Goal: Task Accomplishment & Management: Use online tool/utility

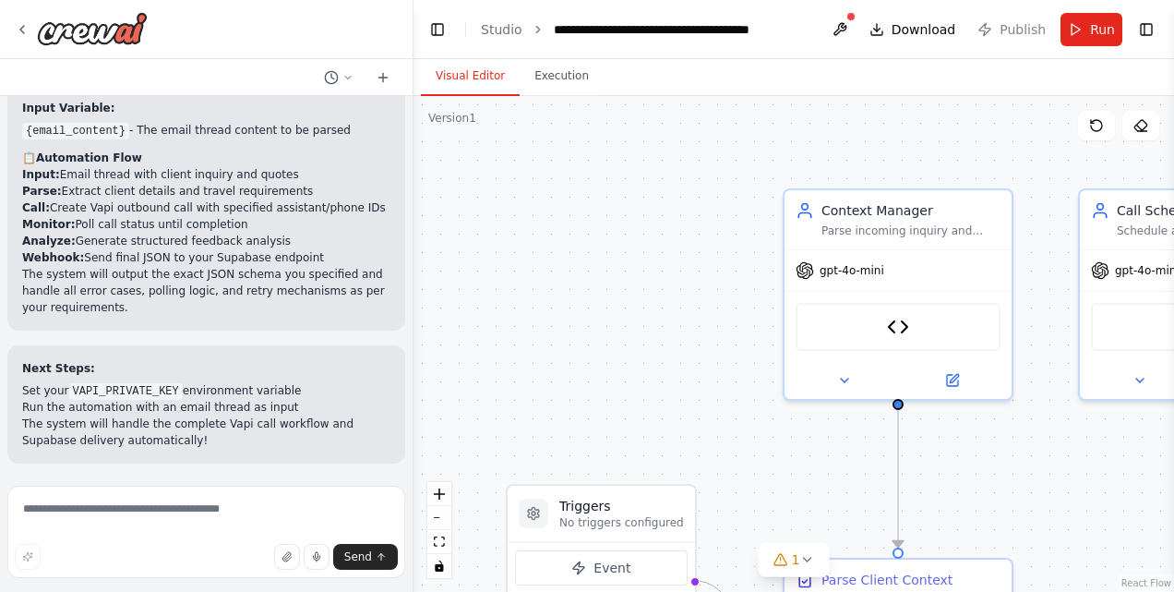
scroll to position [8974, 0]
click at [192, 522] on textarea at bounding box center [206, 531] width 398 height 92
type textarea "**********"
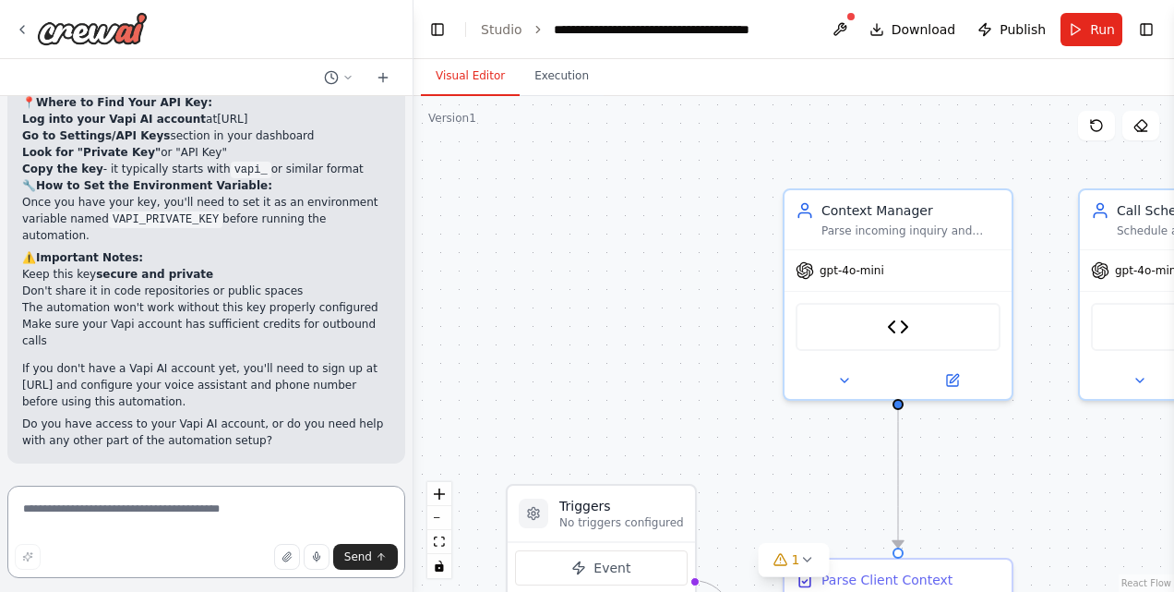
scroll to position [9264, 0]
click at [19, 24] on icon at bounding box center [22, 29] width 15 height 15
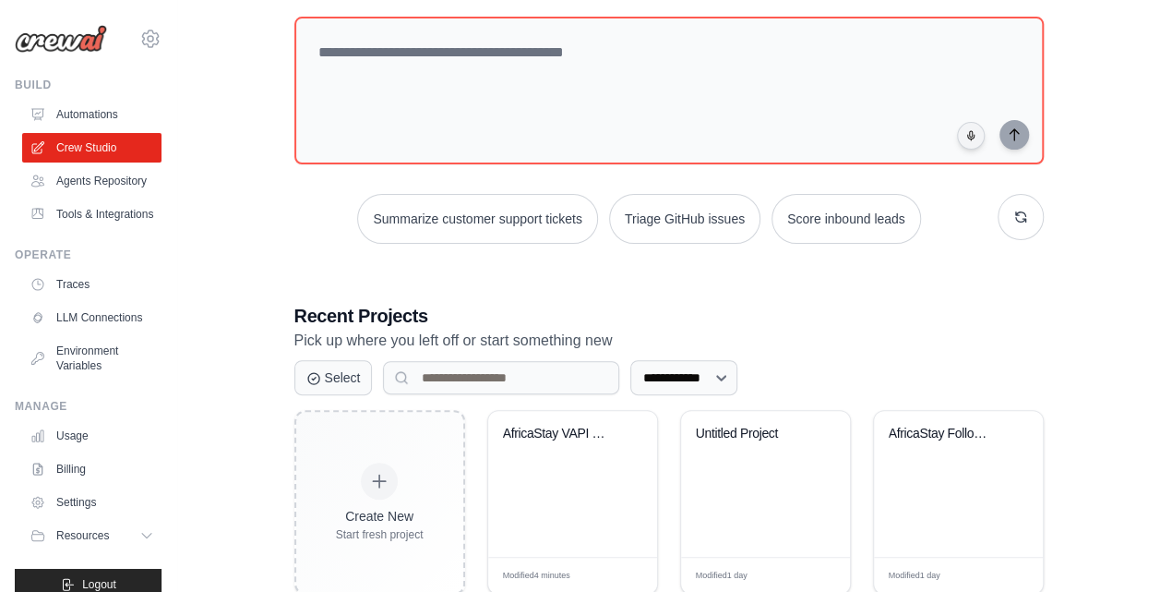
scroll to position [357, 0]
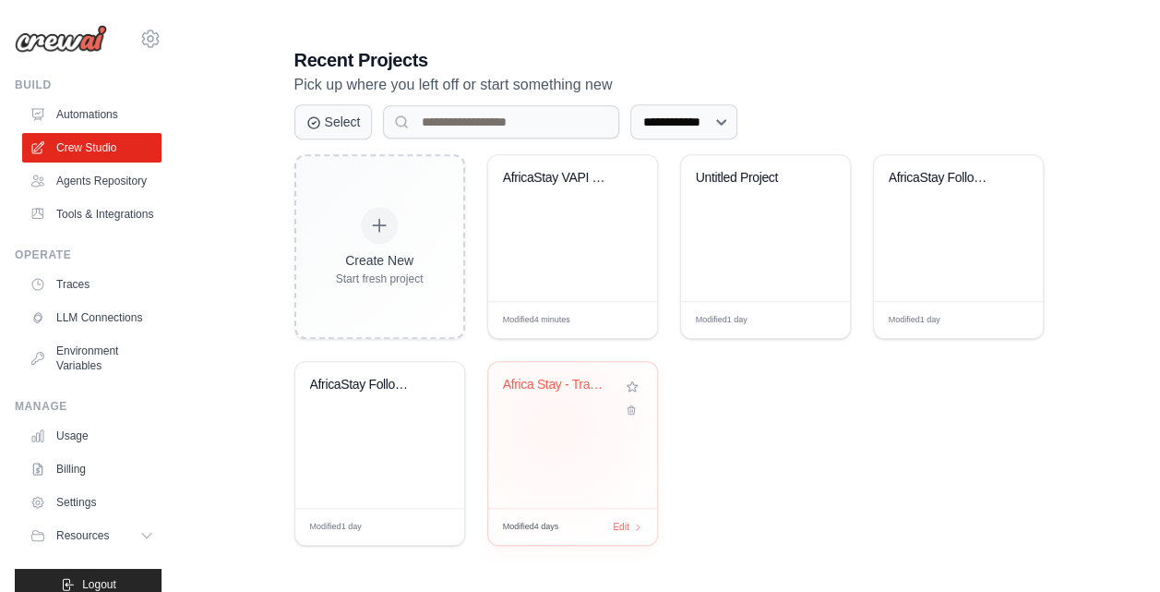
click at [554, 425] on div "Africa Stay - Travel Inquiry Proces..." at bounding box center [572, 435] width 169 height 146
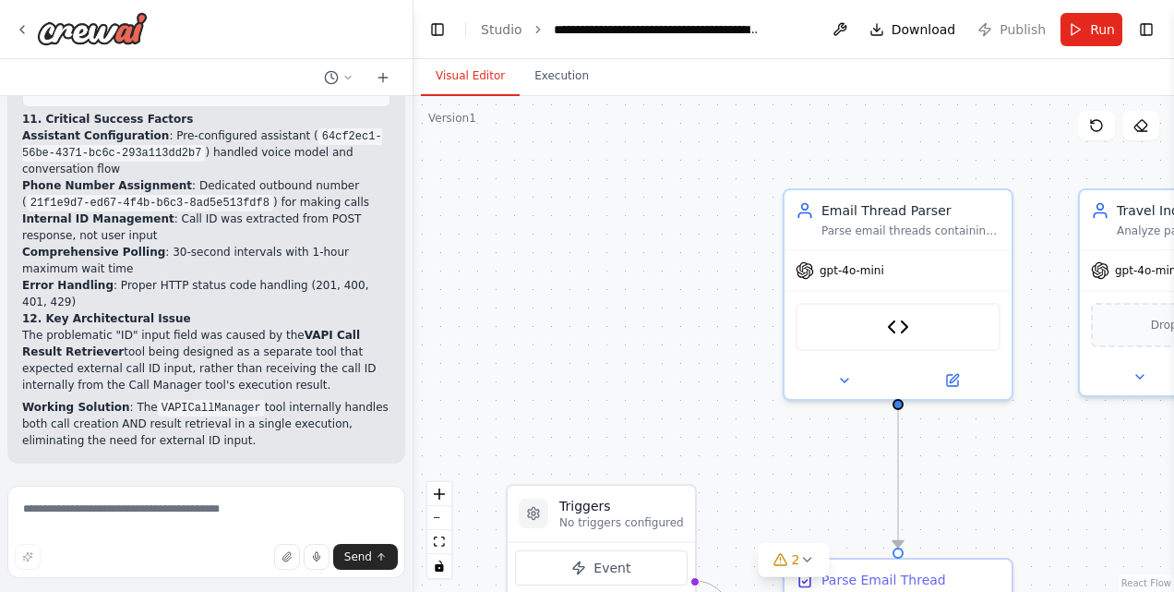
scroll to position [88549, 0]
click at [212, 517] on textarea at bounding box center [206, 531] width 398 height 92
type textarea "**********"
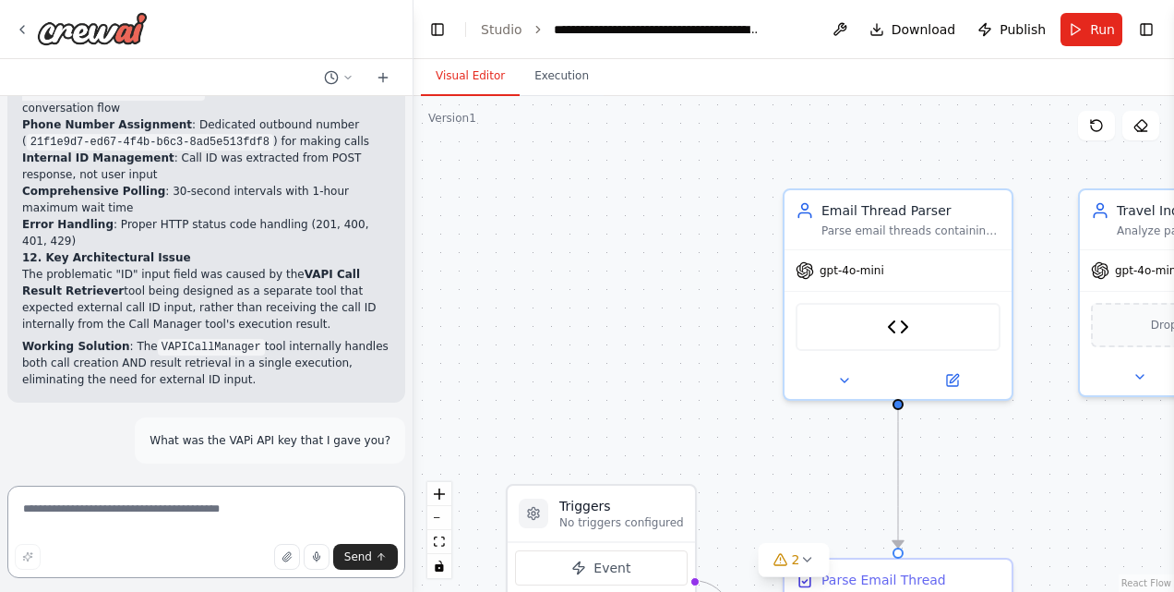
scroll to position [88610, 0]
click at [1095, 24] on span "Run" at bounding box center [1102, 29] width 25 height 18
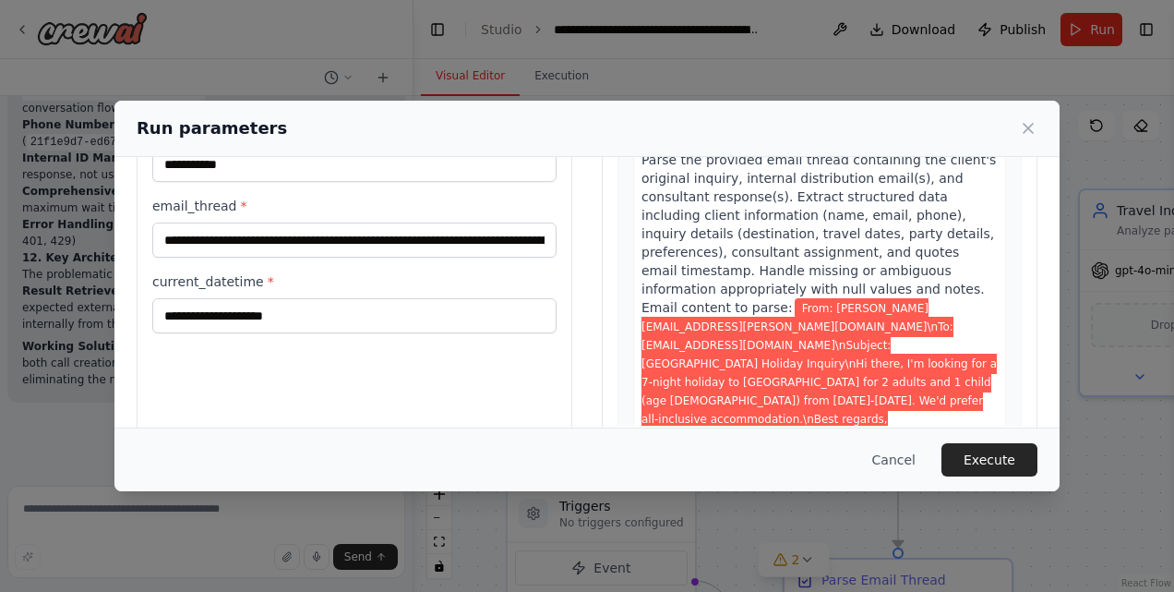
scroll to position [177, 0]
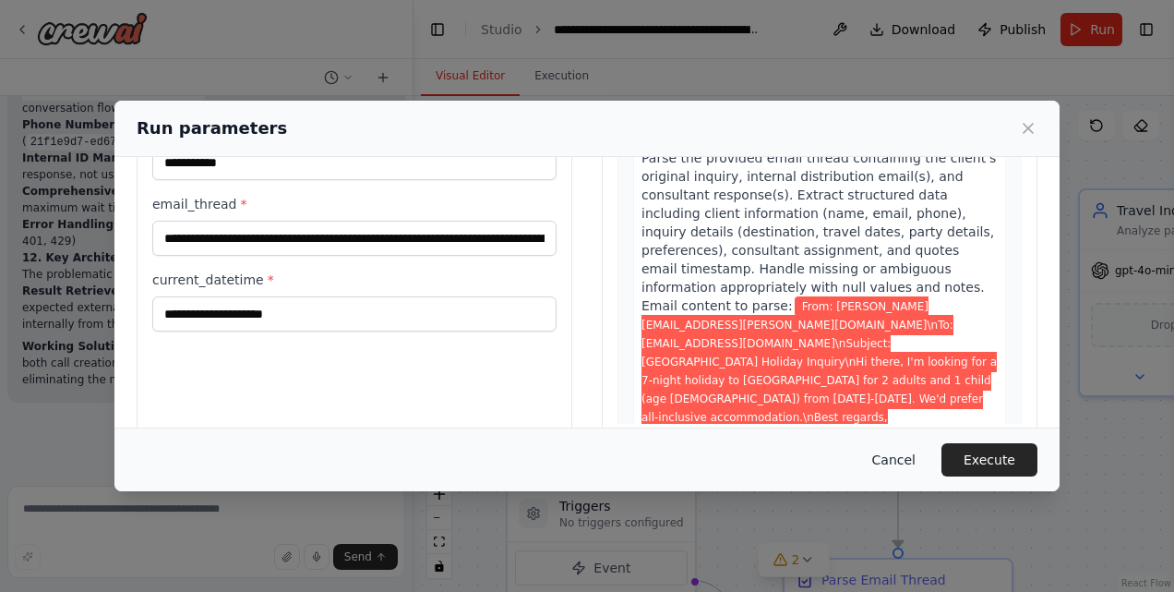
click at [903, 471] on button "Cancel" at bounding box center [893, 459] width 73 height 33
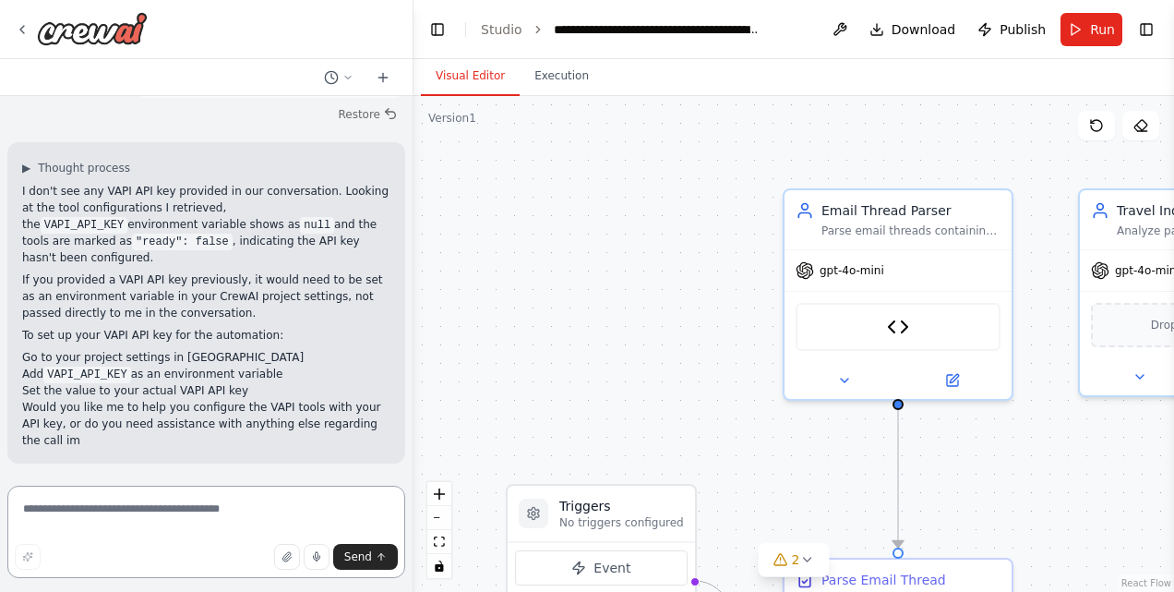
scroll to position [88959, 0]
click at [332, 377] on li "Add VAPI_API_KEY as an environment variable" at bounding box center [206, 373] width 368 height 17
click at [246, 351] on li "Go to your project settings in CrewAI Studio" at bounding box center [206, 357] width 368 height 17
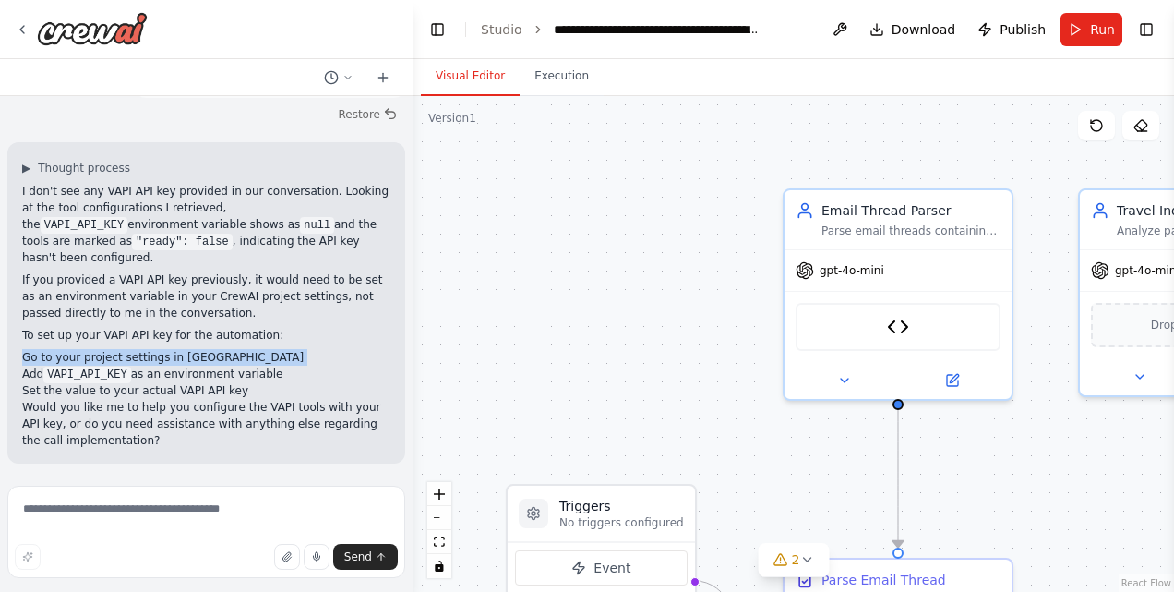
click at [246, 351] on li "Go to your project settings in CrewAI Studio" at bounding box center [206, 357] width 368 height 17
drag, startPoint x: 246, startPoint y: 351, endPoint x: 181, endPoint y: 320, distance: 72.3
click at [181, 320] on p "If you provided a VAPI API key previously, it would need to be set as an enviro…" at bounding box center [206, 296] width 368 height 50
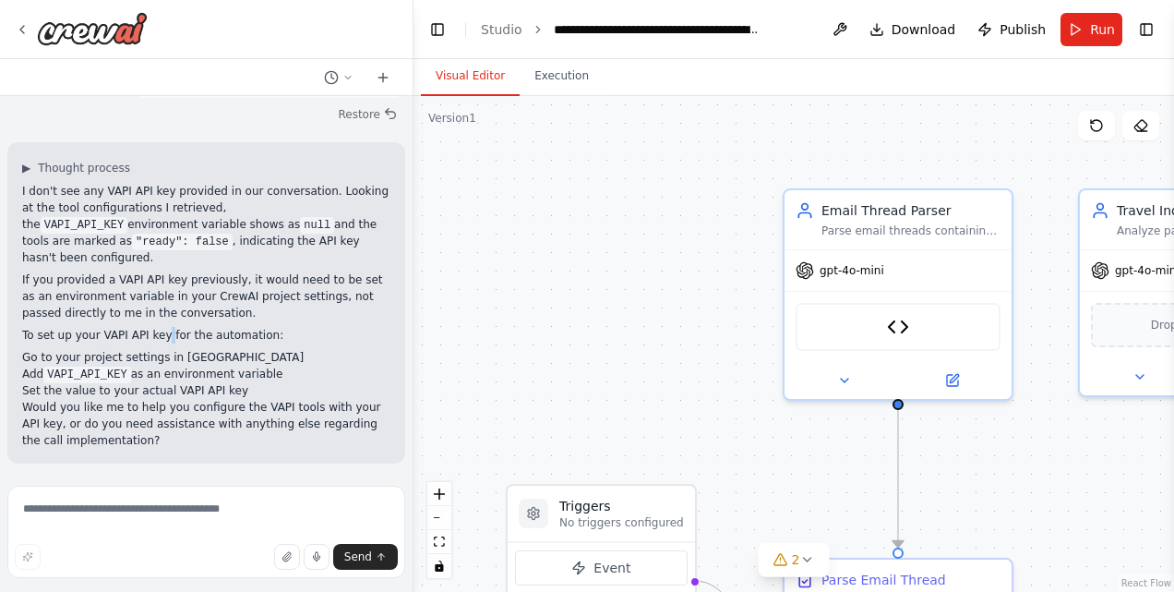
drag, startPoint x: 181, startPoint y: 320, endPoint x: 158, endPoint y: 330, distance: 25.2
click at [158, 330] on p "To set up your VAPI API key for the automation:" at bounding box center [206, 335] width 368 height 17
drag, startPoint x: 158, startPoint y: 330, endPoint x: 180, endPoint y: 358, distance: 35.5
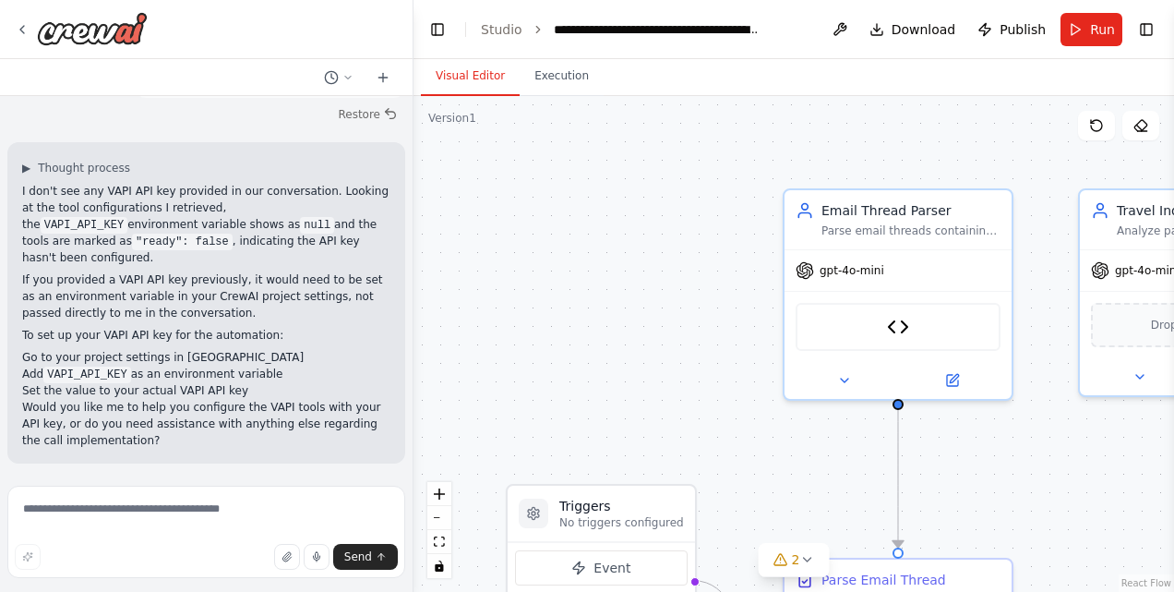
click at [180, 358] on li "Go to your project settings in CrewAI Studio" at bounding box center [206, 357] width 368 height 17
click at [1152, 34] on button "Toggle Right Sidebar" at bounding box center [1146, 30] width 26 height 26
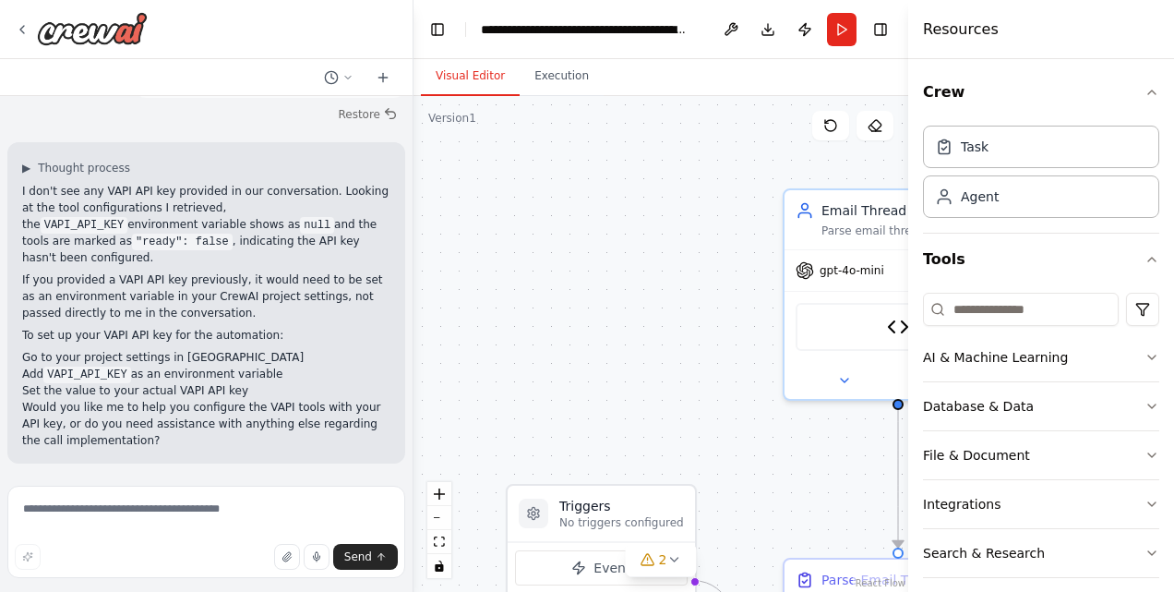
click at [711, 122] on div ".deletable-edge-delete-btn { width: 20px; height: 20px; border: 0px solid #ffff…" at bounding box center [660, 344] width 495 height 496
click at [888, 31] on button "Toggle Right Sidebar" at bounding box center [881, 30] width 26 height 26
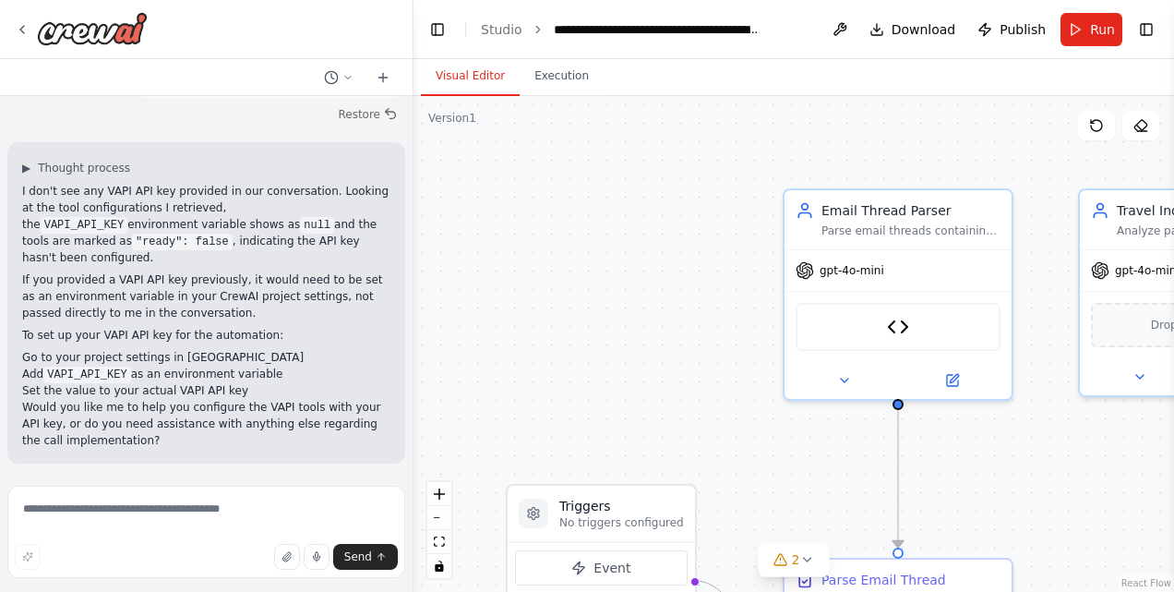
click at [500, 38] on li "Studio" at bounding box center [502, 29] width 42 height 18
click at [497, 31] on link "Studio" at bounding box center [502, 29] width 42 height 15
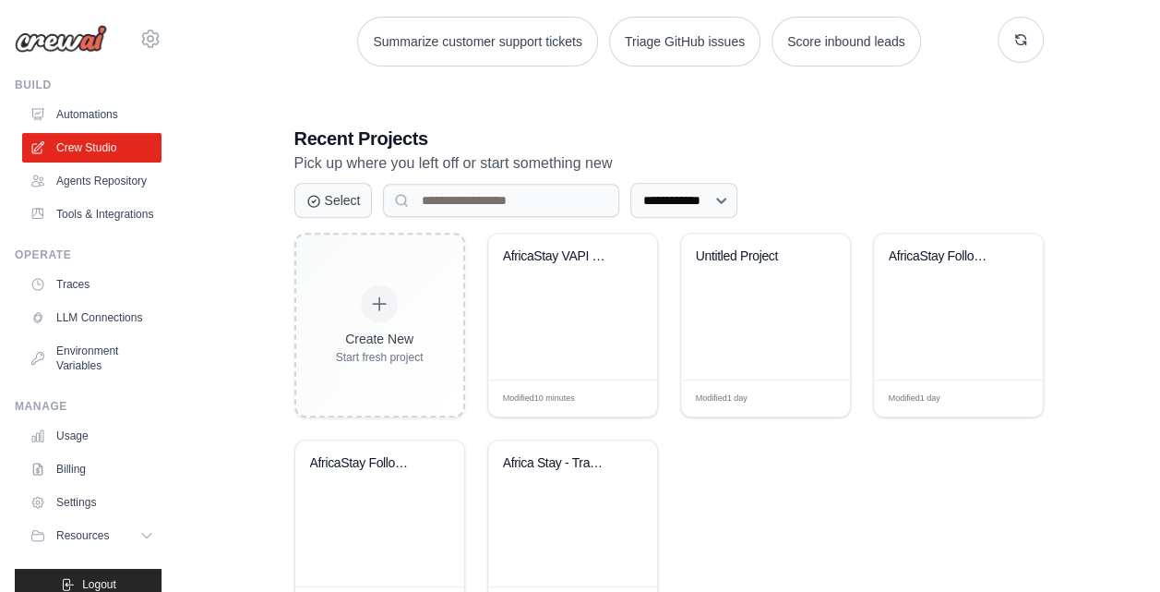
scroll to position [288, 0]
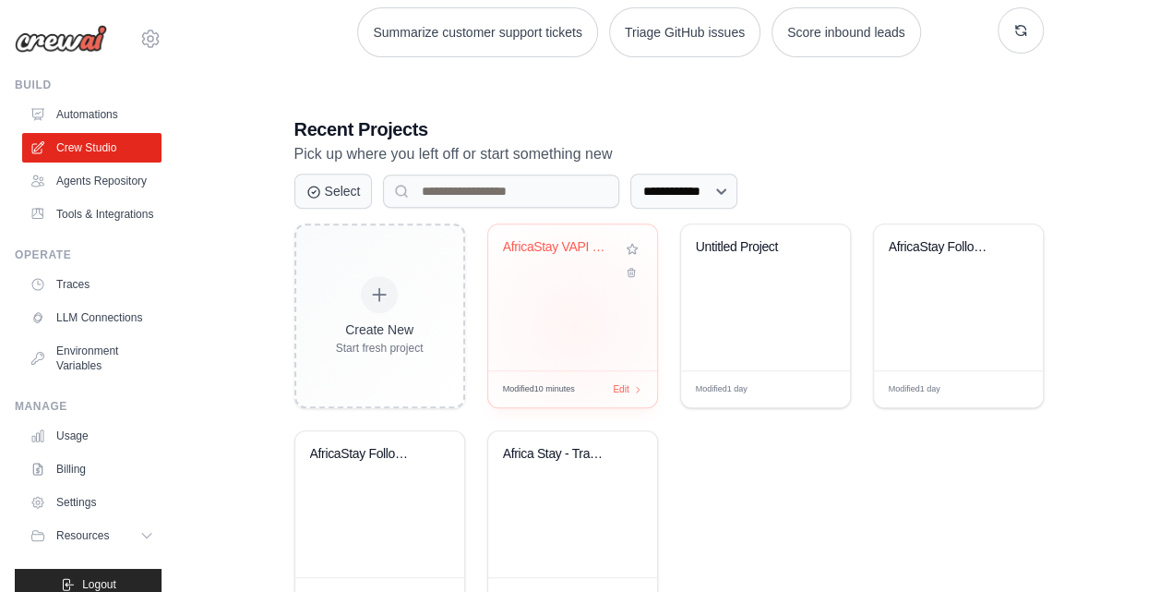
click at [573, 324] on div "AfricaStay VAPI Outbound Call Autom..." at bounding box center [572, 297] width 169 height 146
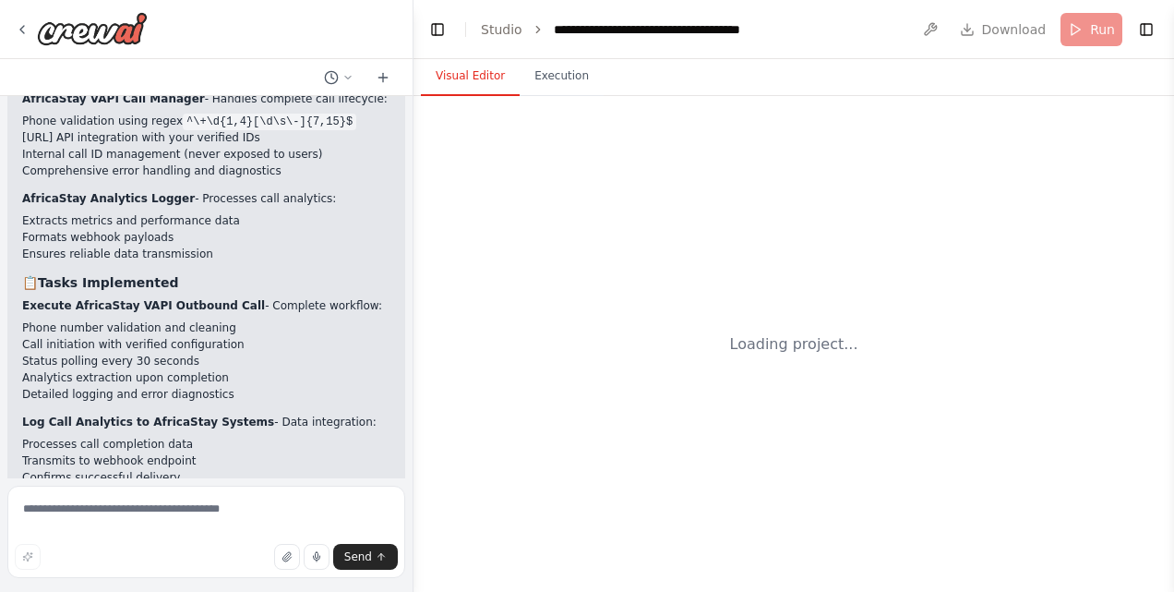
scroll to position [10433, 0]
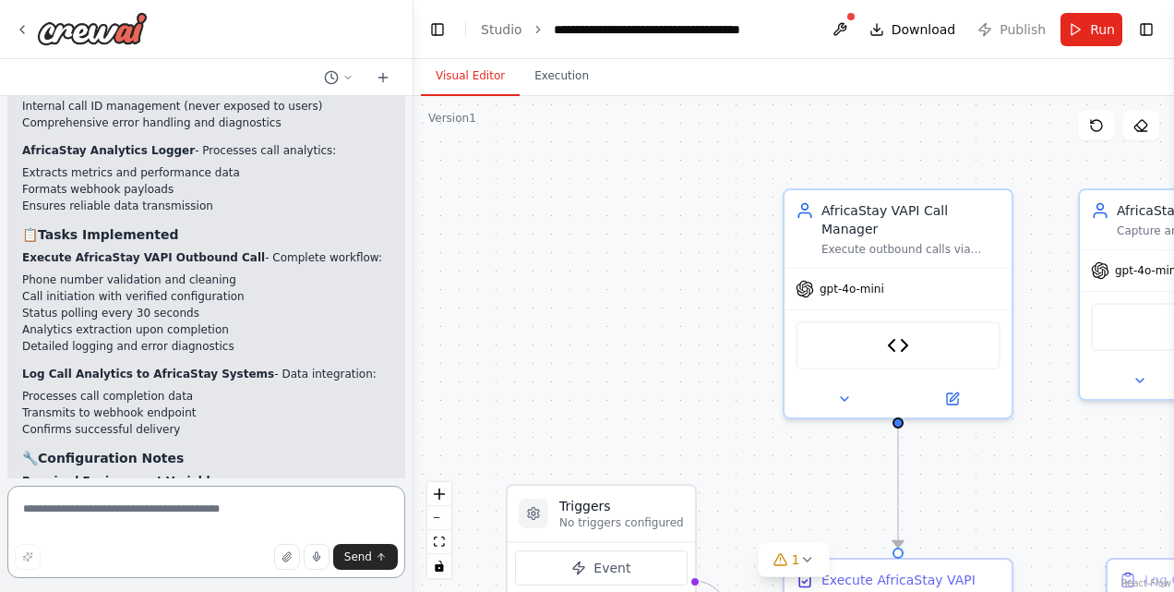
click at [174, 512] on textarea at bounding box center [206, 531] width 398 height 92
click at [550, 305] on div ".deletable-edge-delete-btn { width: 20px; height: 20px; border: 0px solid #ffff…" at bounding box center [793, 344] width 760 height 496
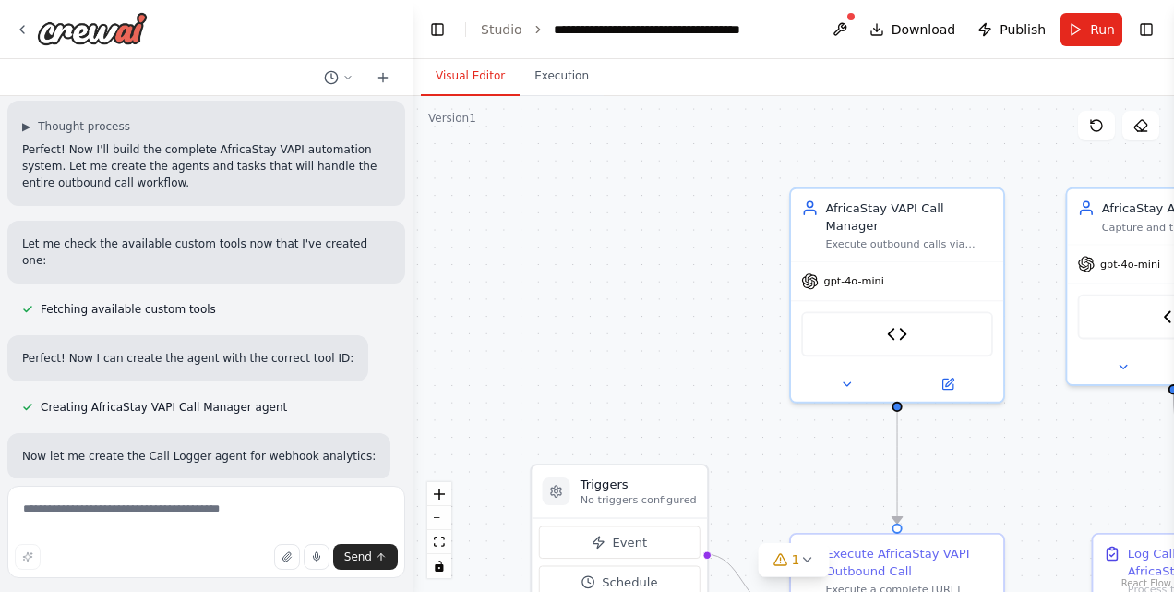
scroll to position [5868, 0]
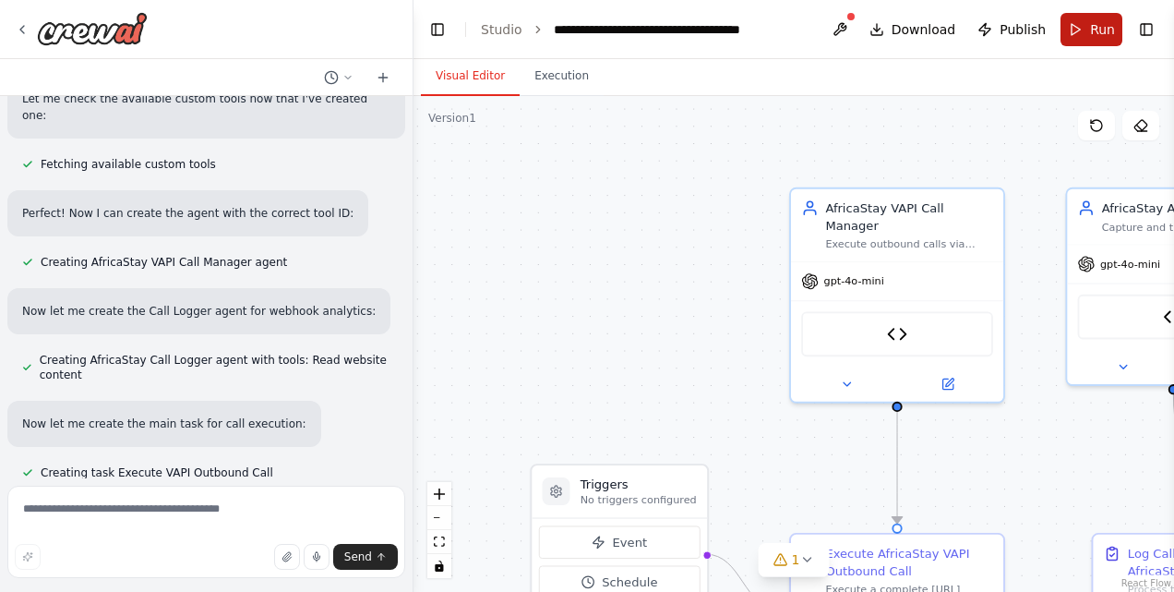
click at [1081, 24] on button "Run" at bounding box center [1091, 29] width 62 height 33
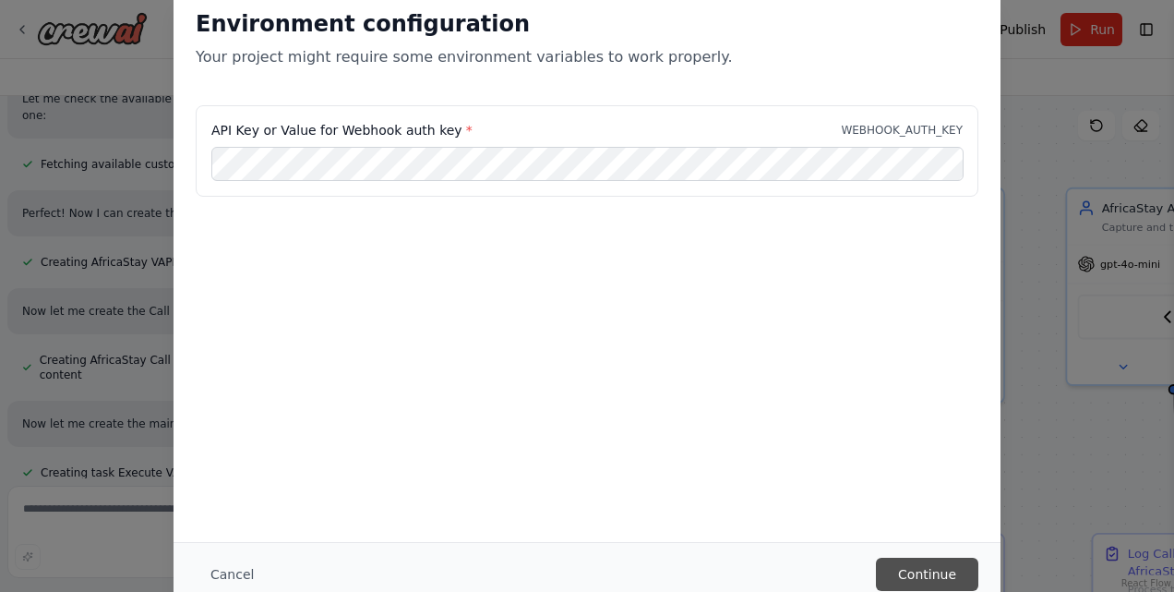
click at [936, 561] on button "Continue" at bounding box center [927, 573] width 102 height 33
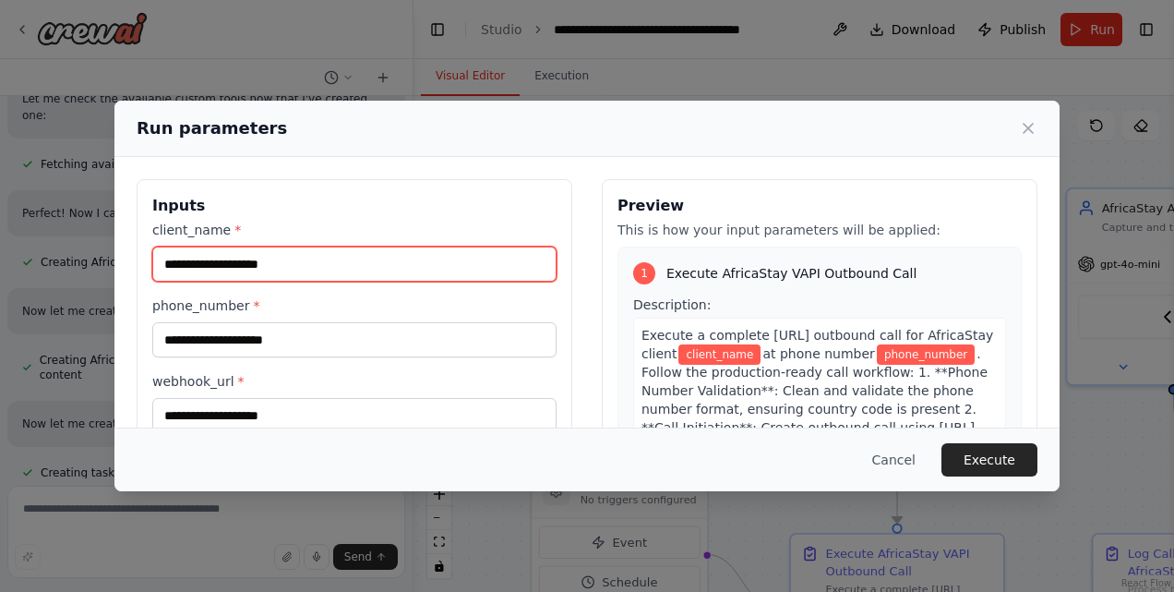
click at [321, 263] on input "client_name *" at bounding box center [354, 263] width 404 height 35
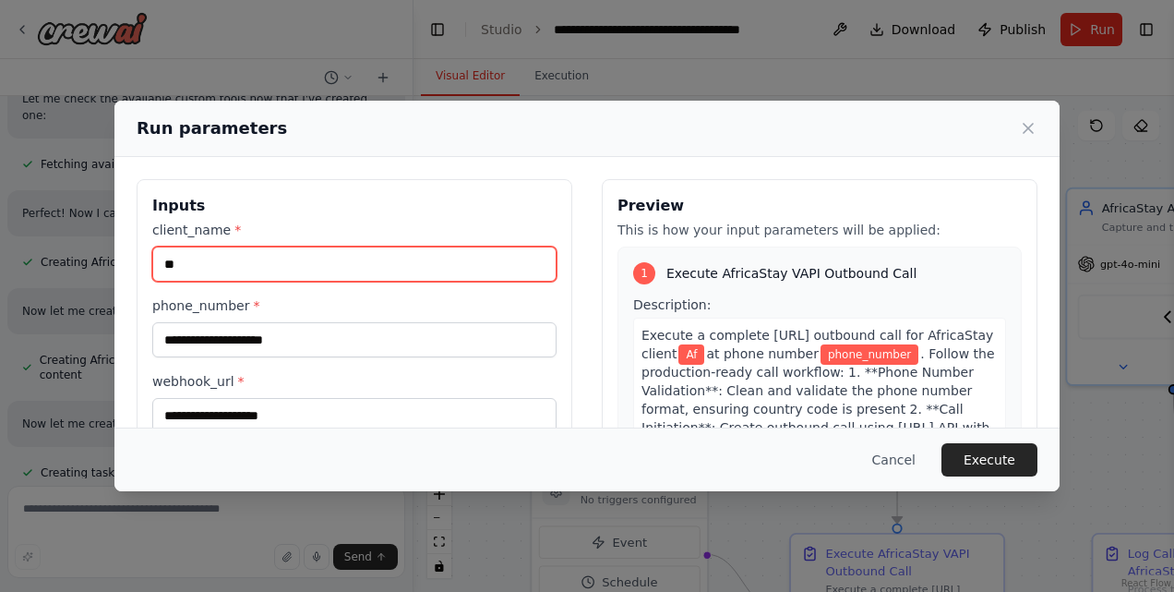
type input "*"
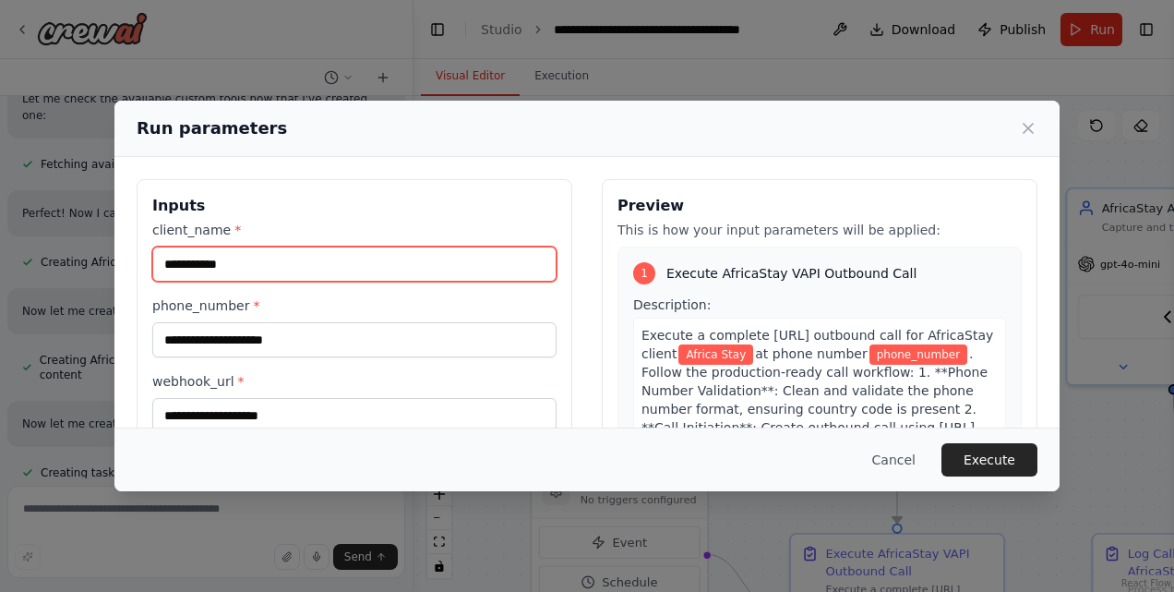
type input "**********"
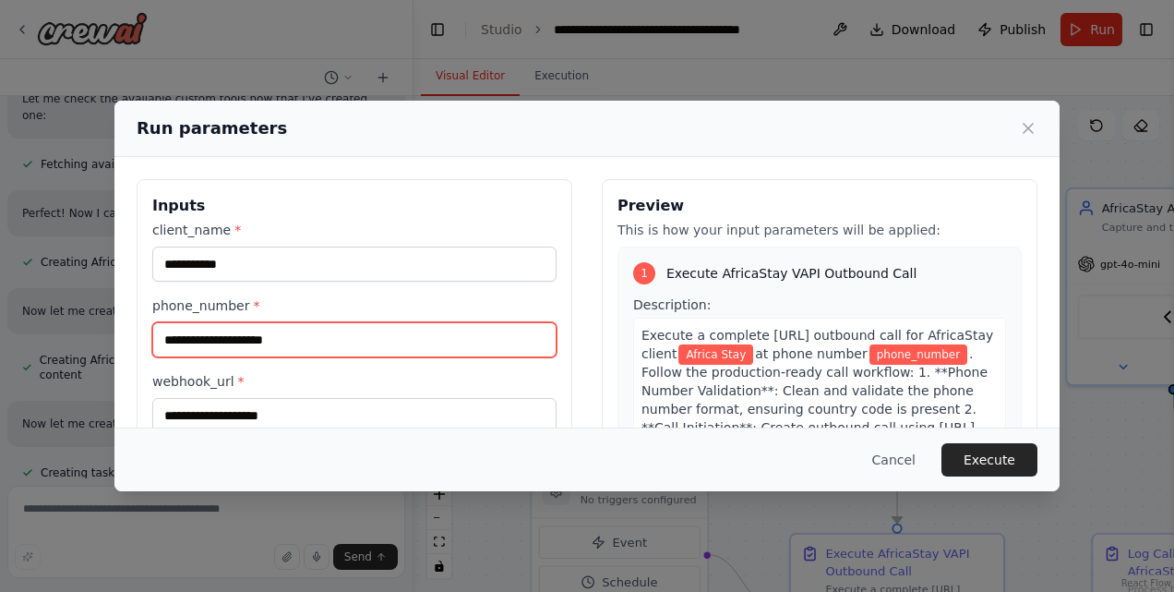
click at [301, 322] on input "phone_number *" at bounding box center [354, 339] width 404 height 35
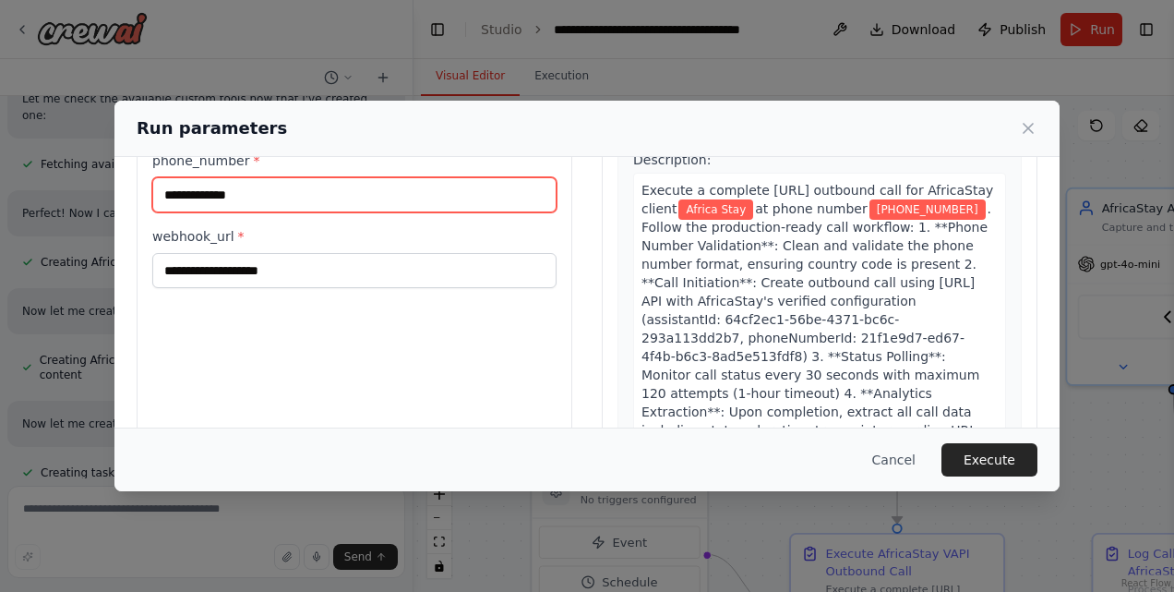
type input "**********"
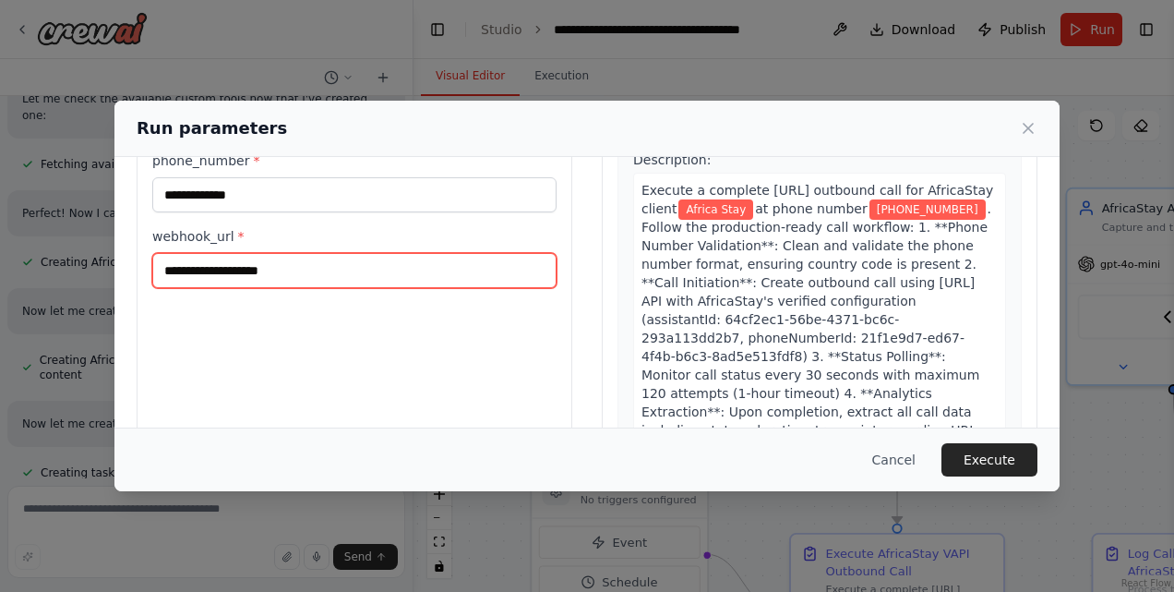
click at [338, 278] on input "webhook_url *" at bounding box center [354, 270] width 404 height 35
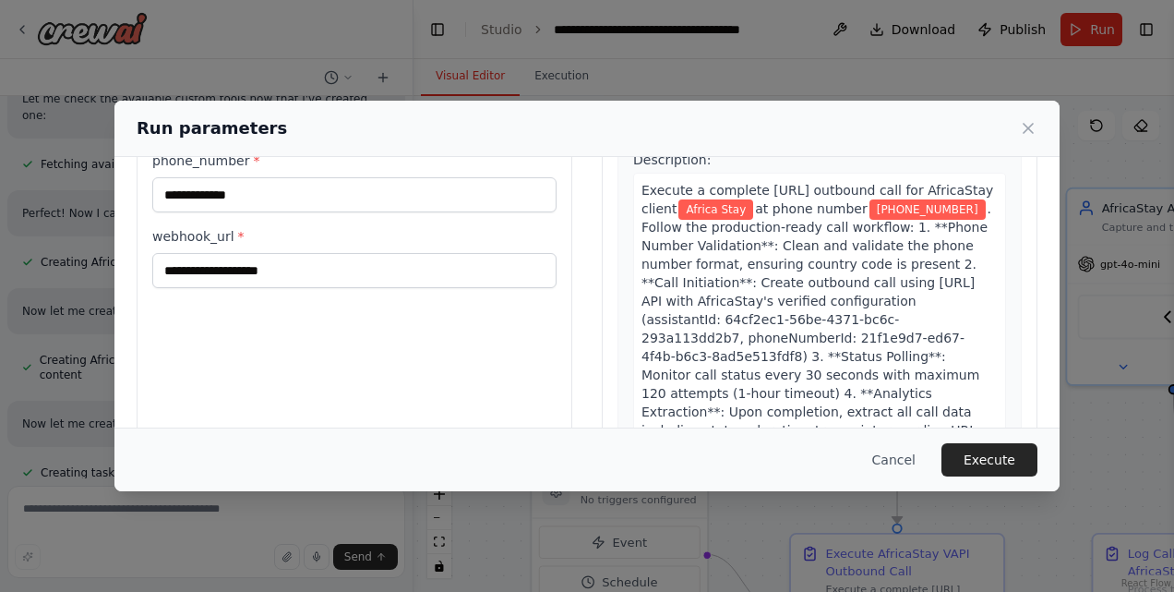
click at [583, 297] on div "**********" at bounding box center [587, 252] width 901 height 437
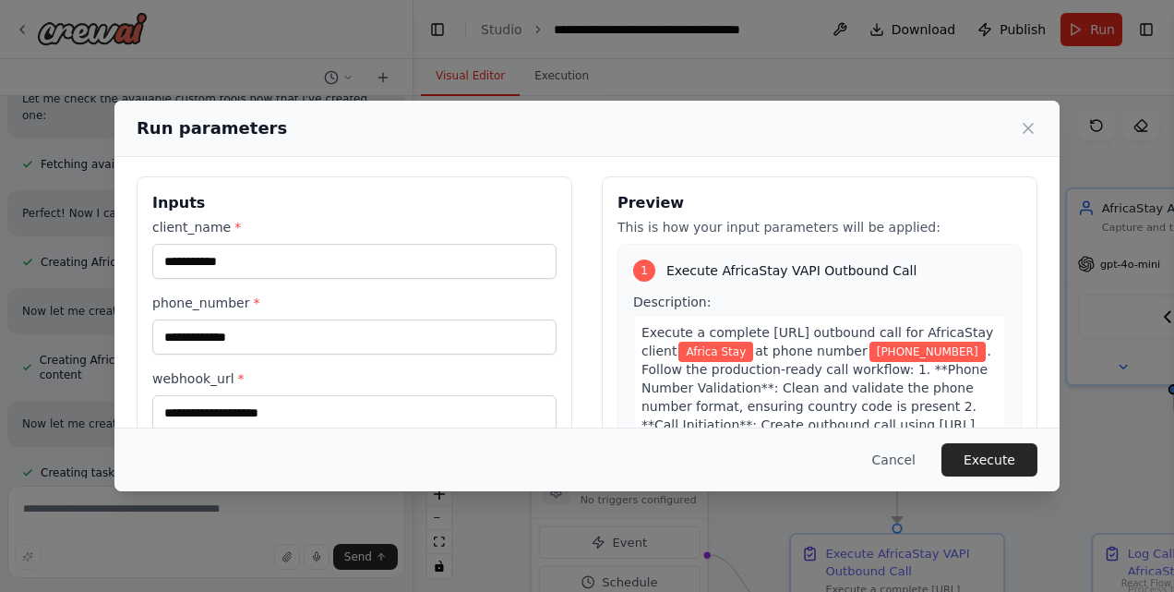
scroll to position [4, 0]
drag, startPoint x: 157, startPoint y: 201, endPoint x: 229, endPoint y: 257, distance: 90.8
click at [229, 257] on div "**********" at bounding box center [355, 393] width 436 height 437
click at [147, 229] on div "**********" at bounding box center [355, 393] width 436 height 437
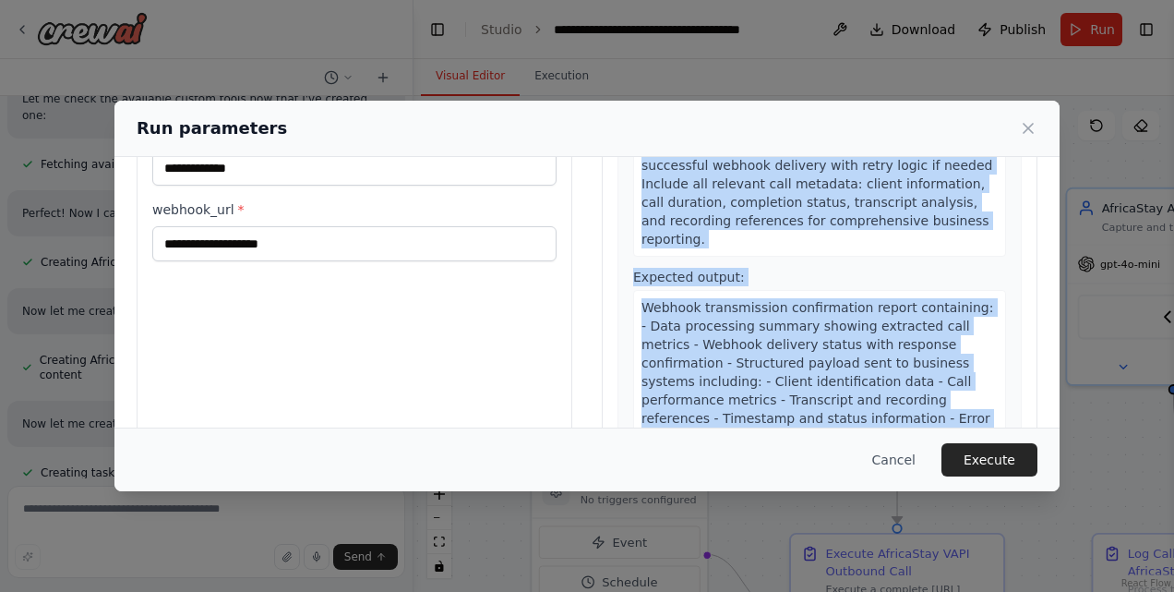
scroll to position [209, 0]
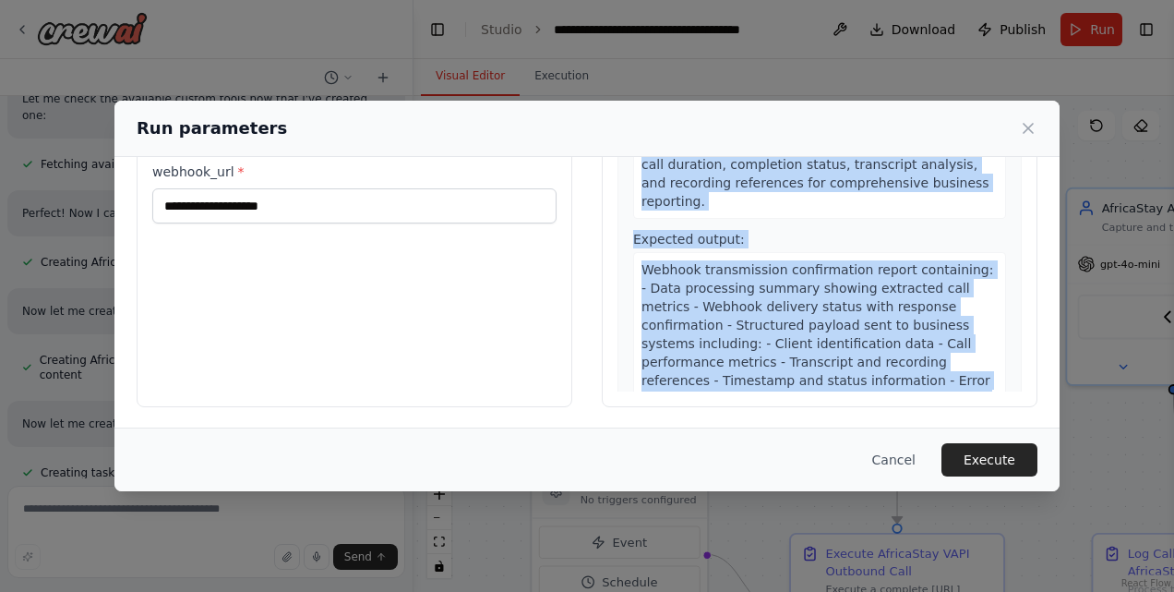
drag, startPoint x: 636, startPoint y: 314, endPoint x: 842, endPoint y: 465, distance: 255.5
click at [842, 465] on div "**********" at bounding box center [586, 296] width 945 height 390
drag, startPoint x: 842, startPoint y: 465, endPoint x: 729, endPoint y: 337, distance: 170.7
copy div "Execute a complete [URL] outbound call for AfricaStay client Africa Stay at pho…"
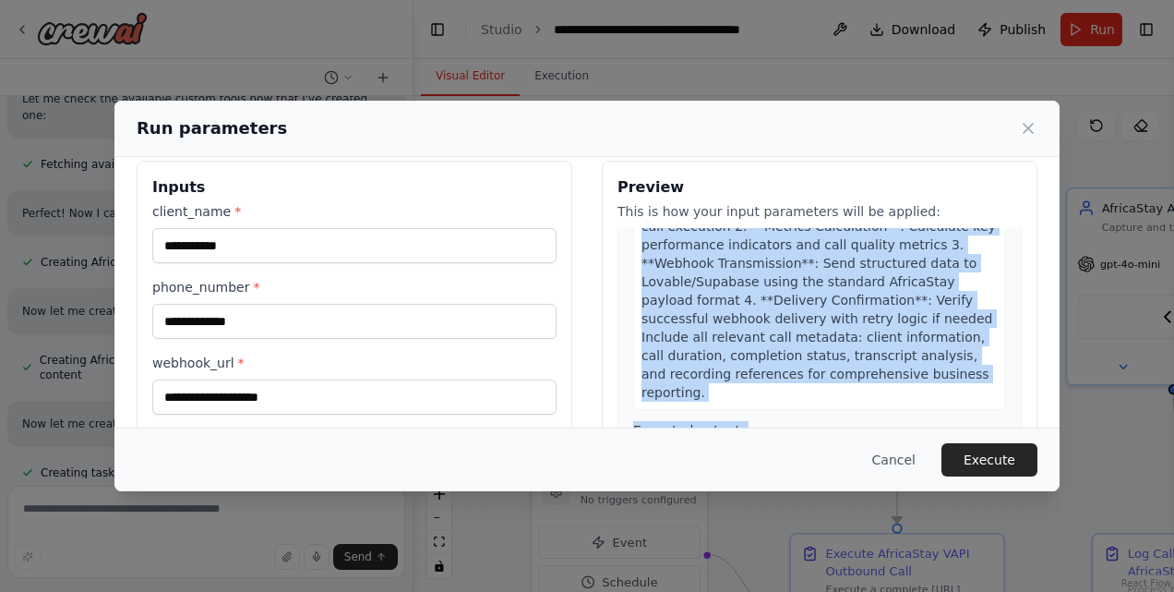
scroll to position [19, 0]
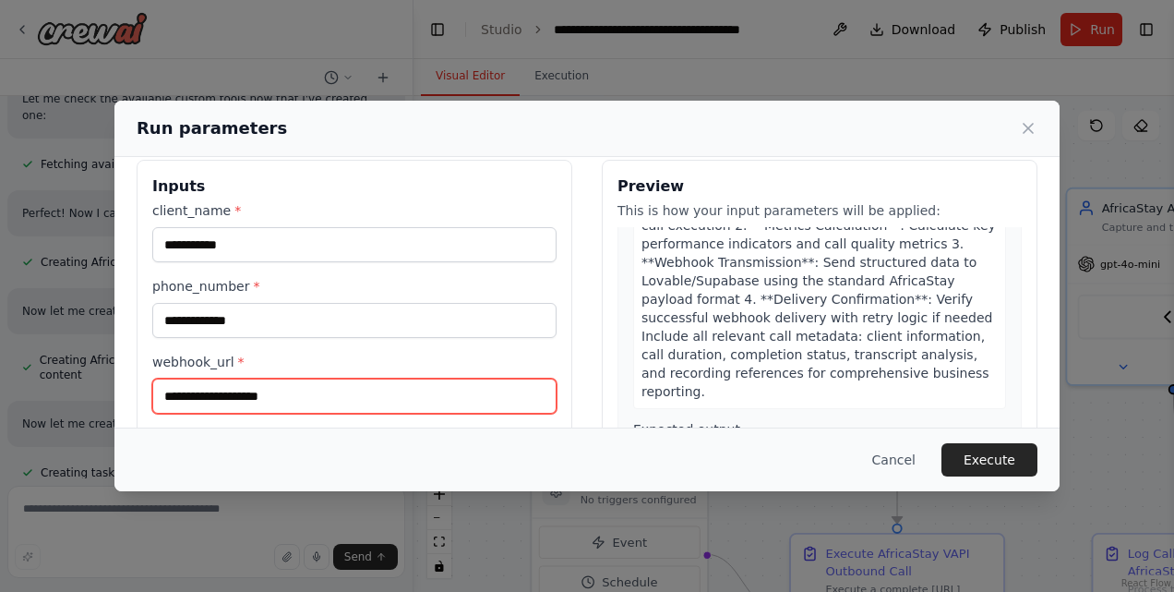
click at [312, 388] on input "webhook_url *" at bounding box center [354, 395] width 404 height 35
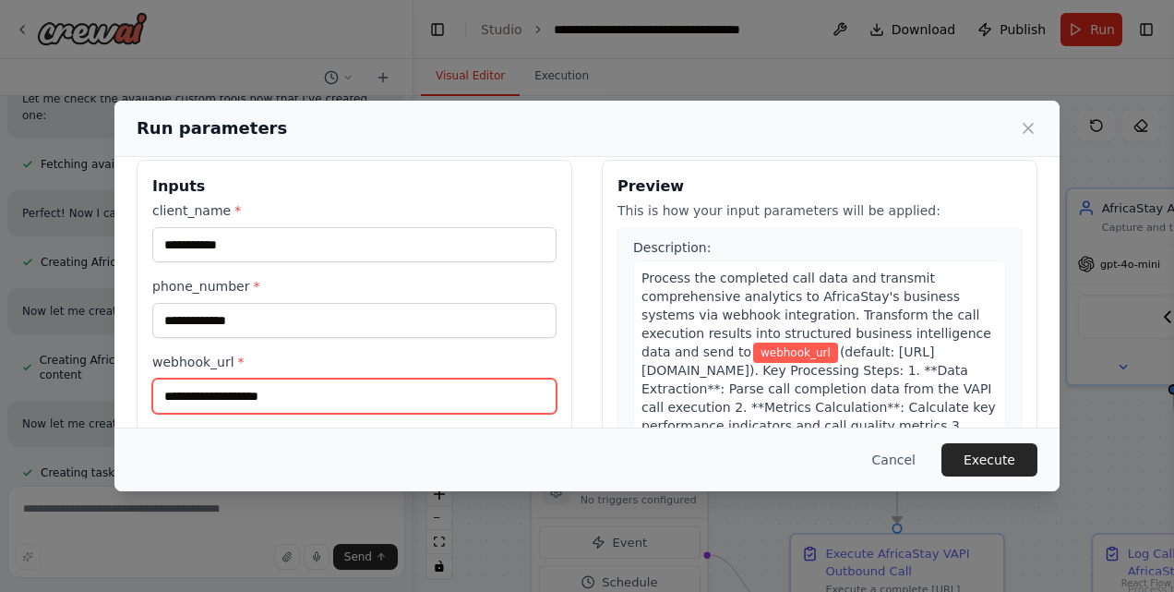
scroll to position [791, 0]
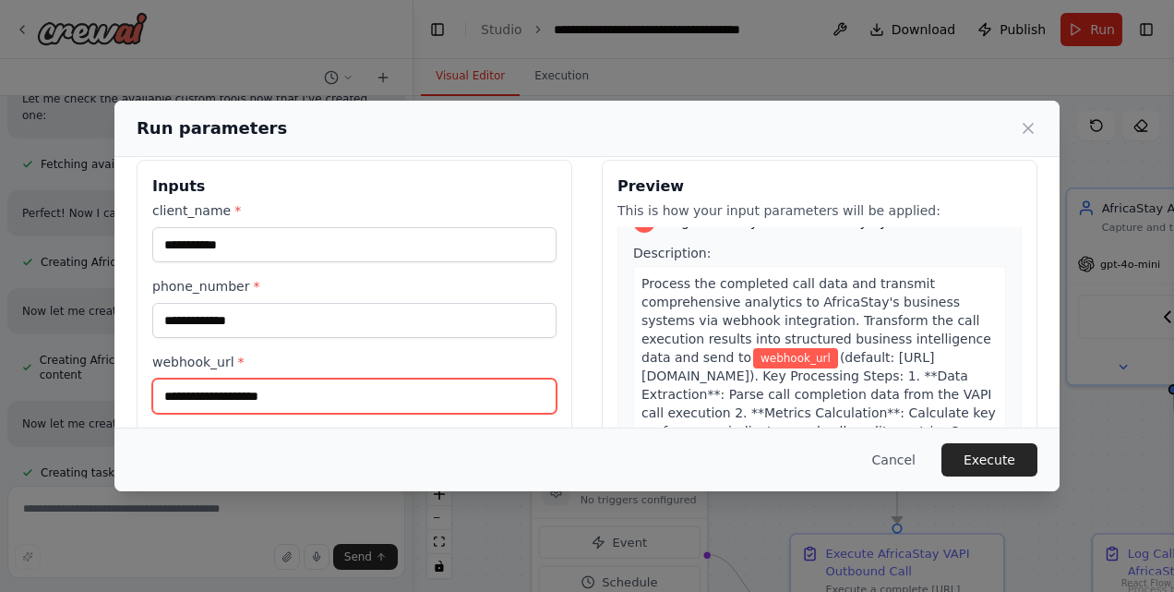
paste input "**********"
type input "**********"
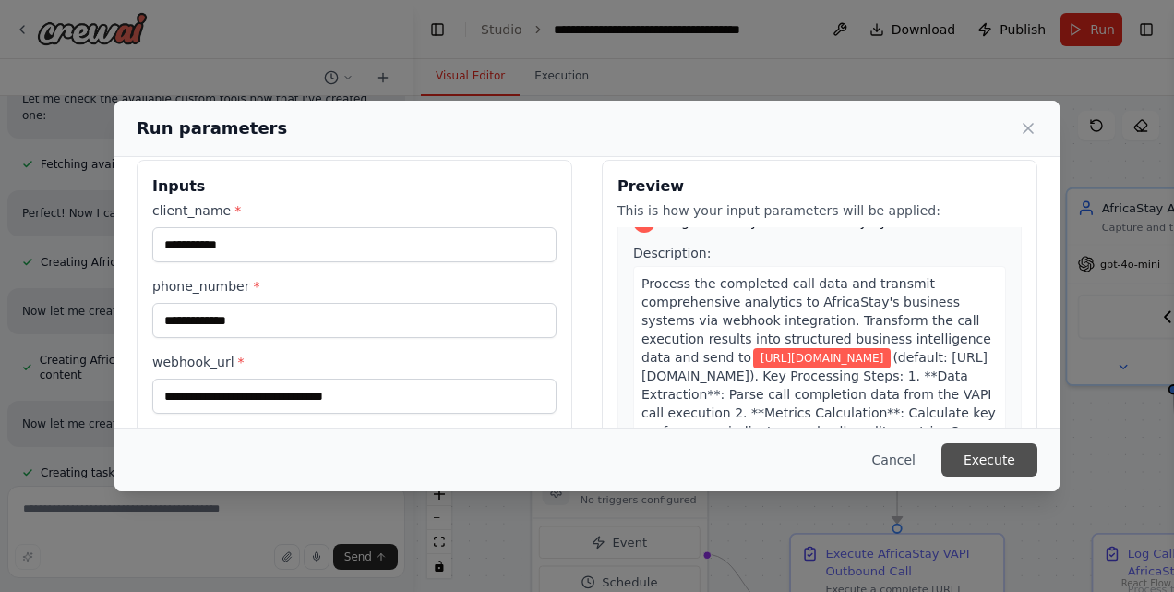
click at [976, 452] on button "Execute" at bounding box center [989, 459] width 96 height 33
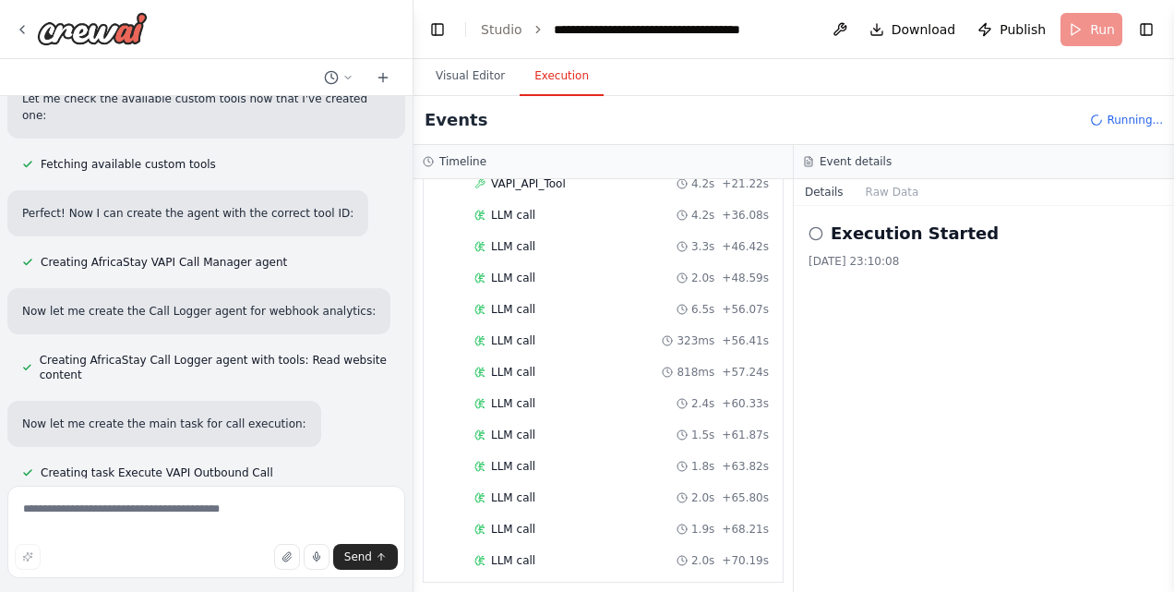
scroll to position [201, 0]
click at [608, 554] on div "LLM call 6.5s + 77.56s" at bounding box center [621, 561] width 294 height 15
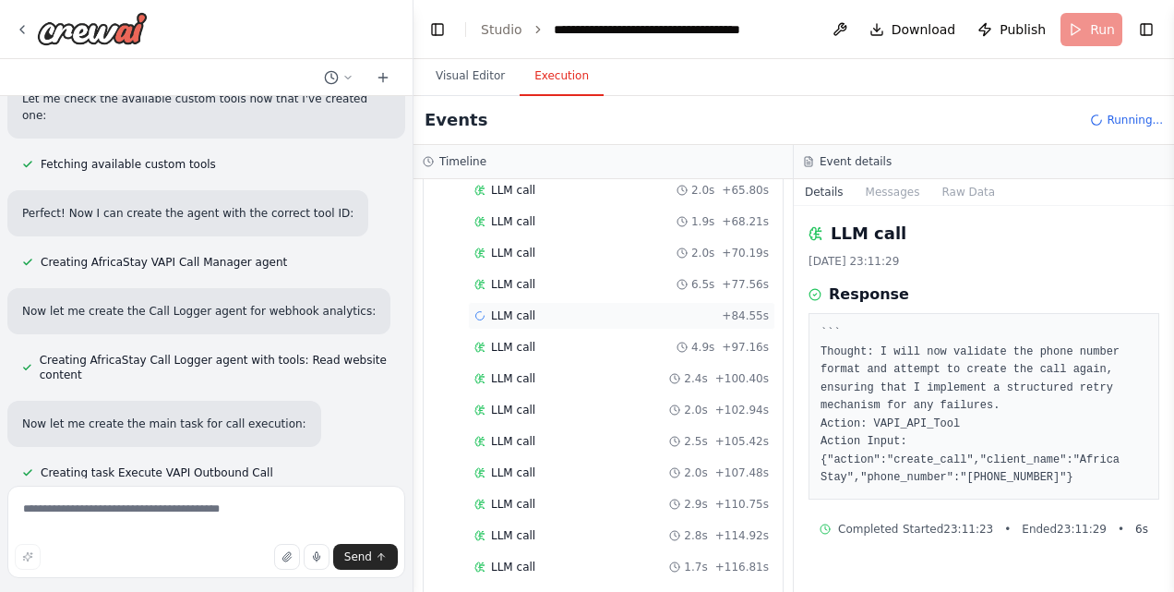
scroll to position [540, 0]
click at [243, 510] on textarea at bounding box center [206, 531] width 398 height 92
type textarea "**********"
click at [364, 554] on span "Send" at bounding box center [358, 556] width 28 height 15
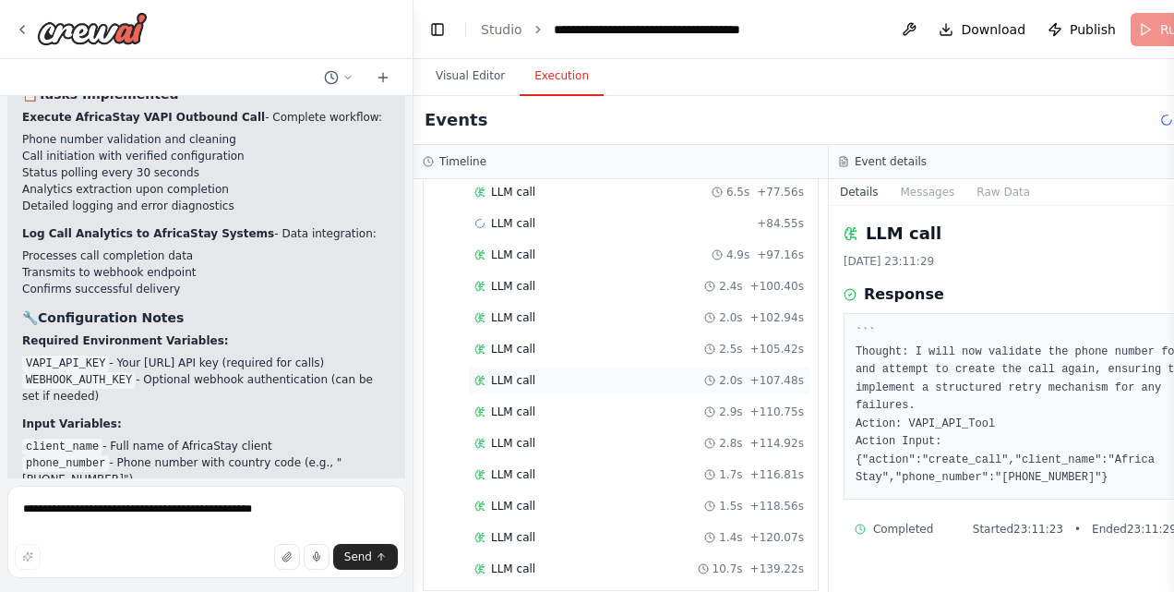
scroll to position [10581, 0]
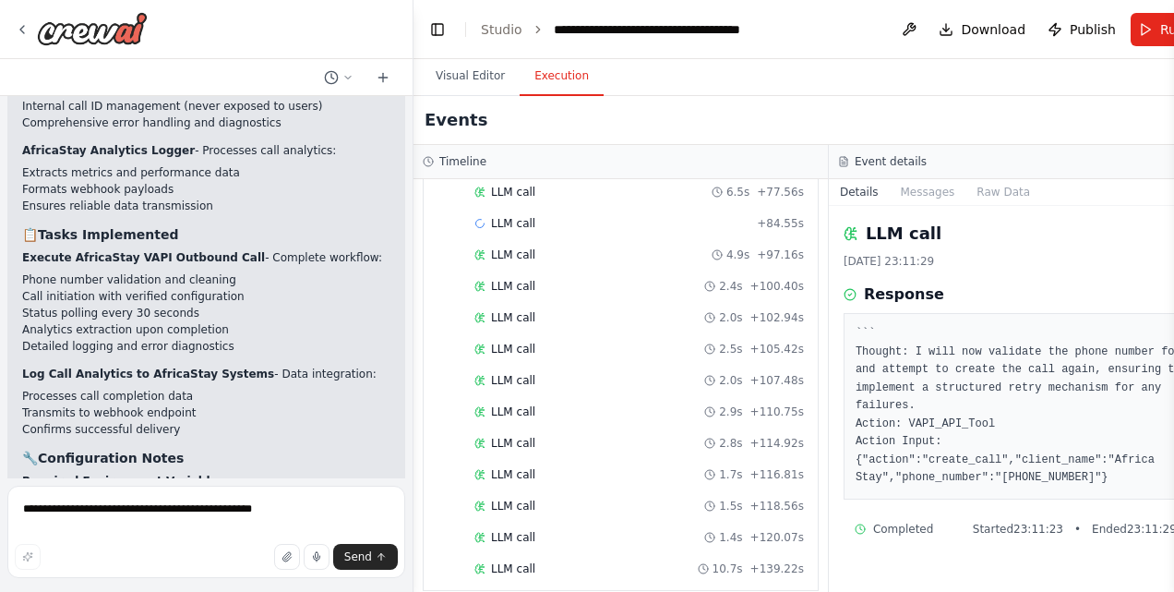
scroll to position [10504, 0]
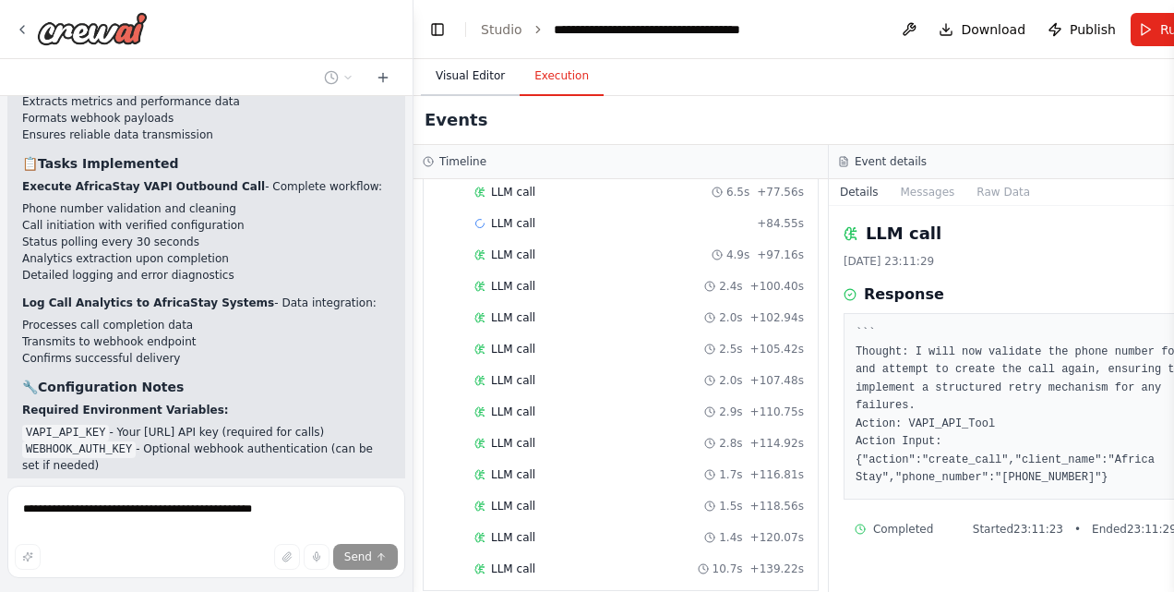
click at [489, 72] on button "Visual Editor" at bounding box center [470, 76] width 99 height 39
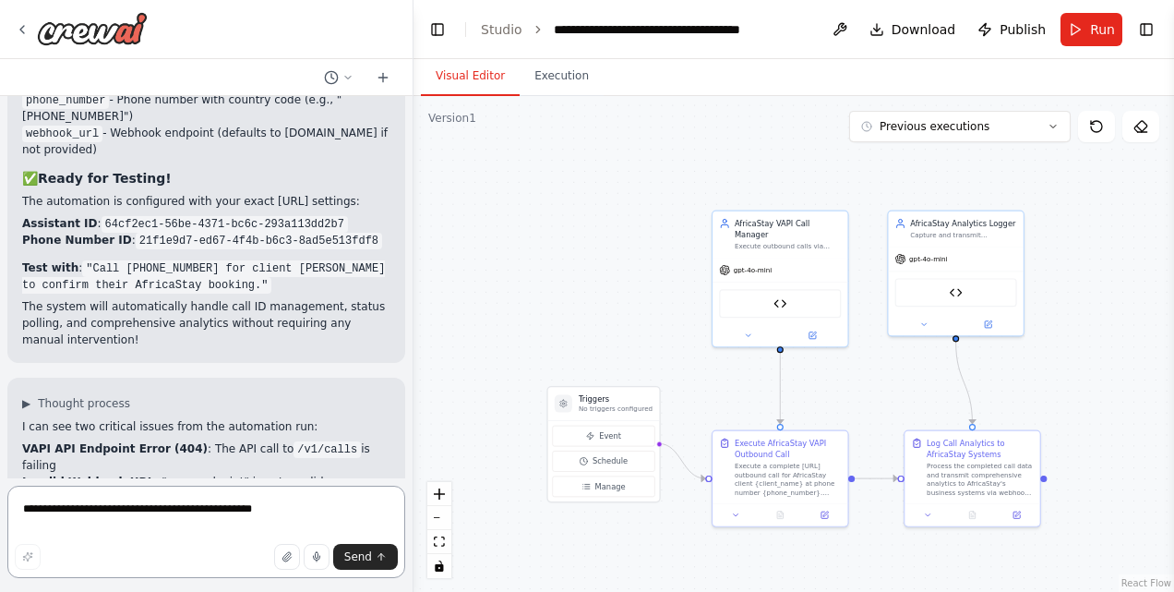
scroll to position [11146, 0]
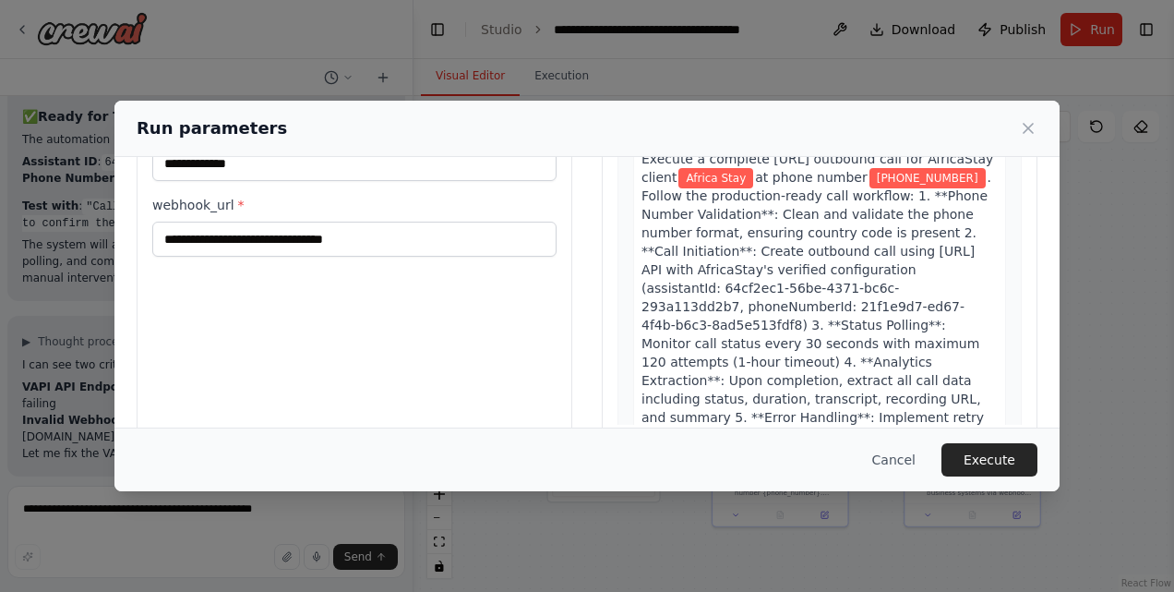
scroll to position [0, 0]
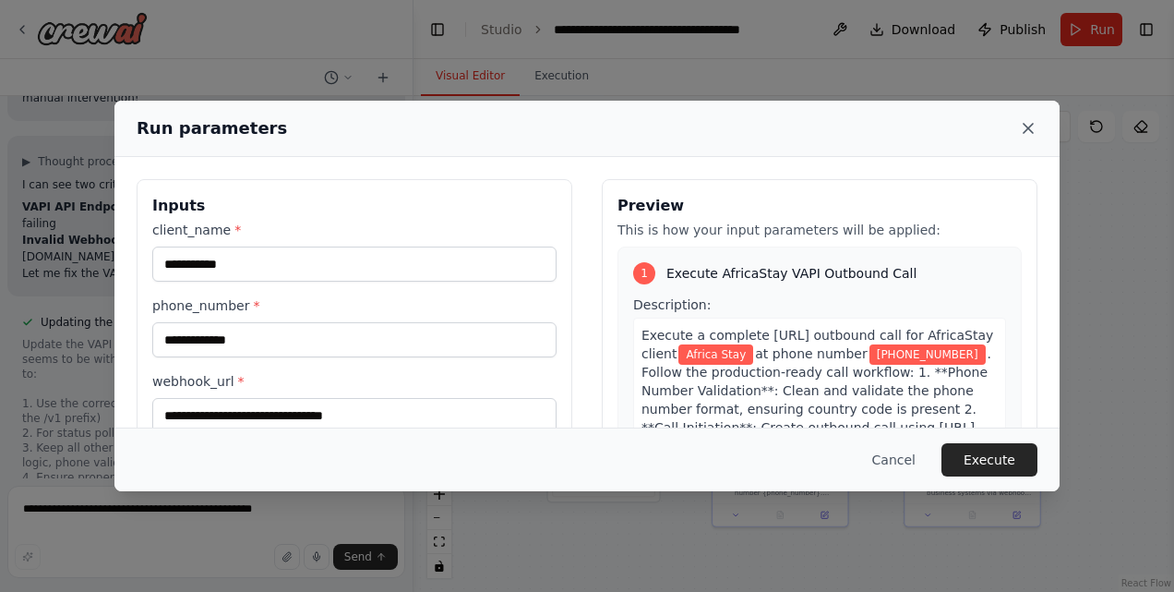
click at [1029, 134] on icon at bounding box center [1028, 128] width 18 height 18
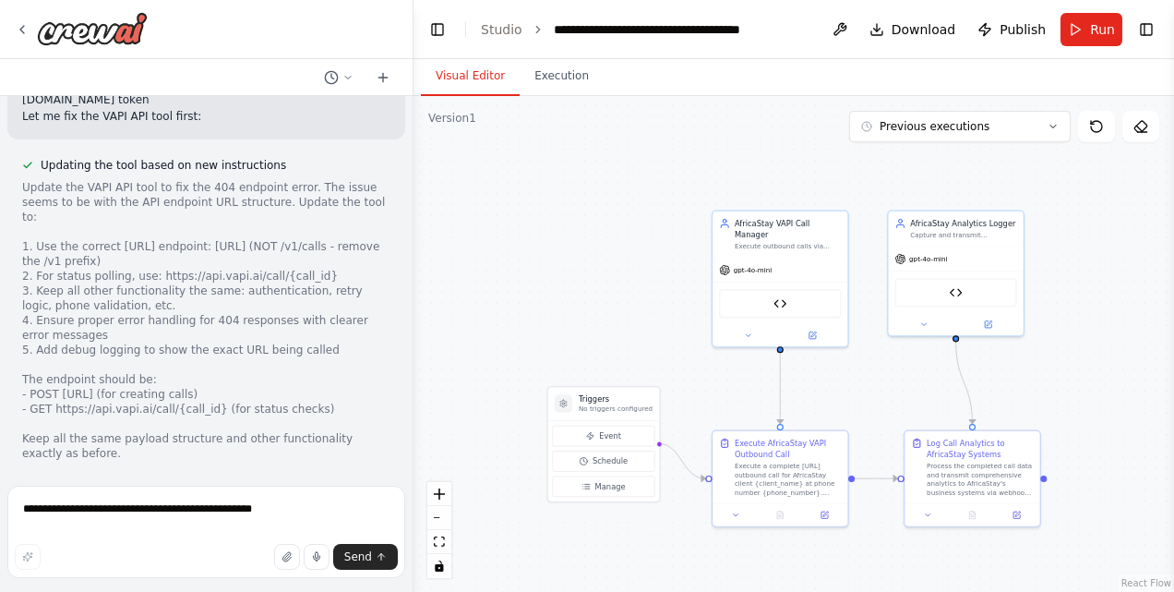
scroll to position [11334, 0]
click at [105, 504] on textarea "**********" at bounding box center [206, 531] width 398 height 92
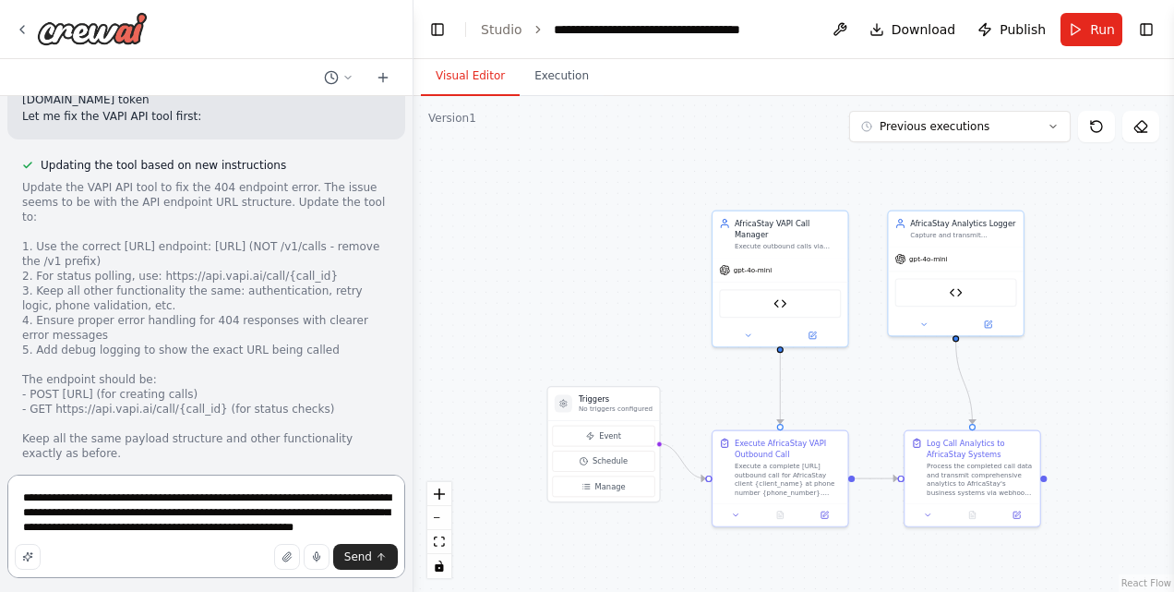
type textarea "**********"
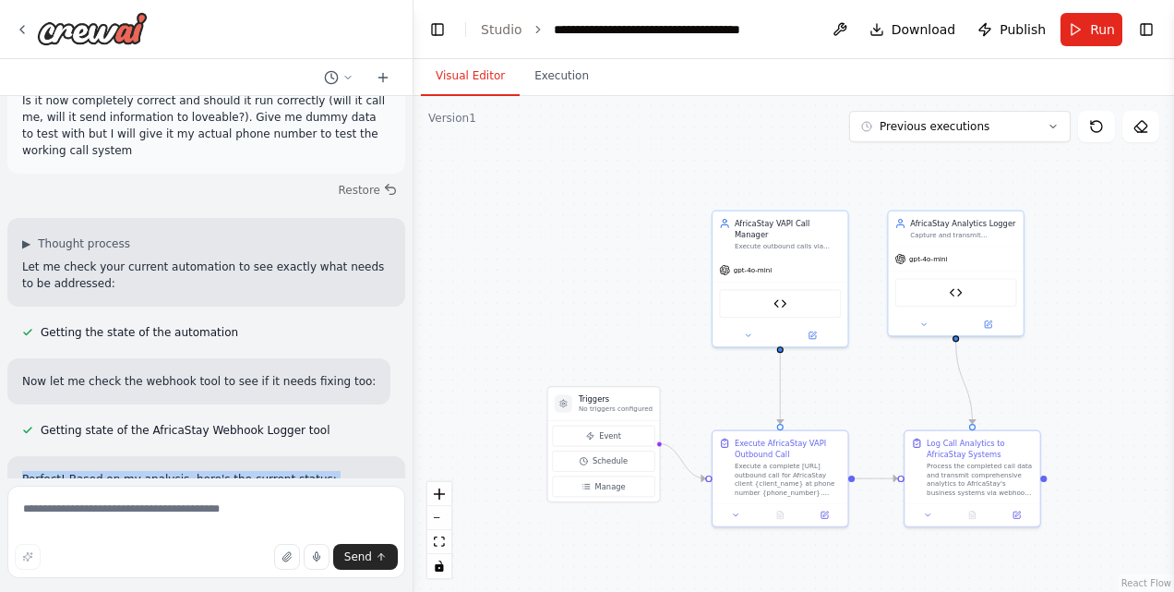
scroll to position [12289, 0]
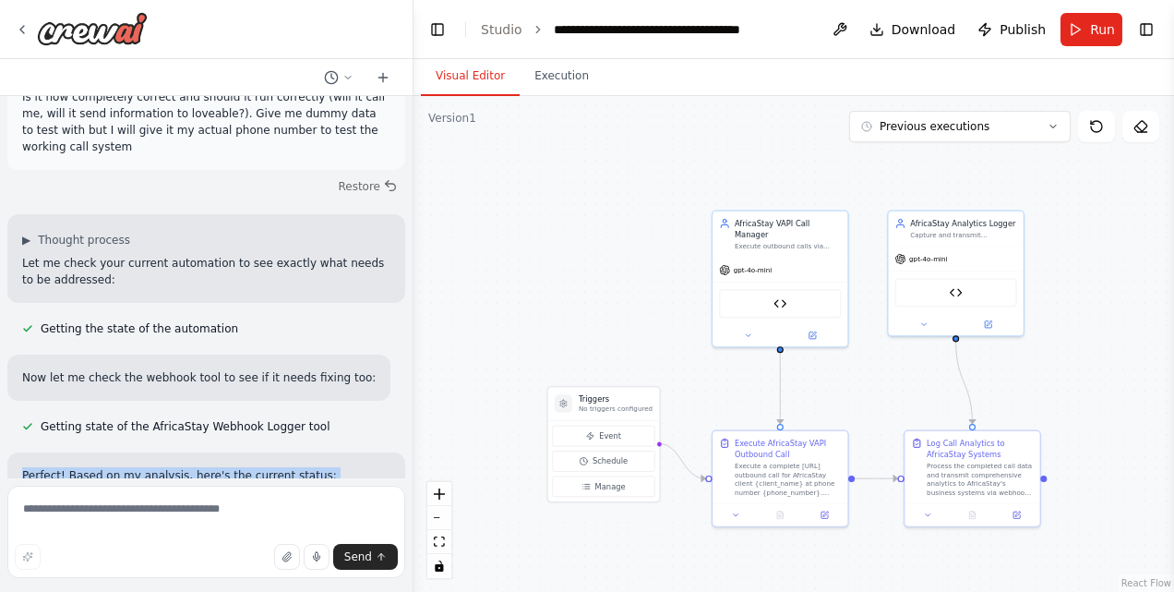
drag, startPoint x: 23, startPoint y: 174, endPoint x: 220, endPoint y: 288, distance: 227.0
drag, startPoint x: 220, startPoint y: 288, endPoint x: 165, endPoint y: 305, distance: 56.9
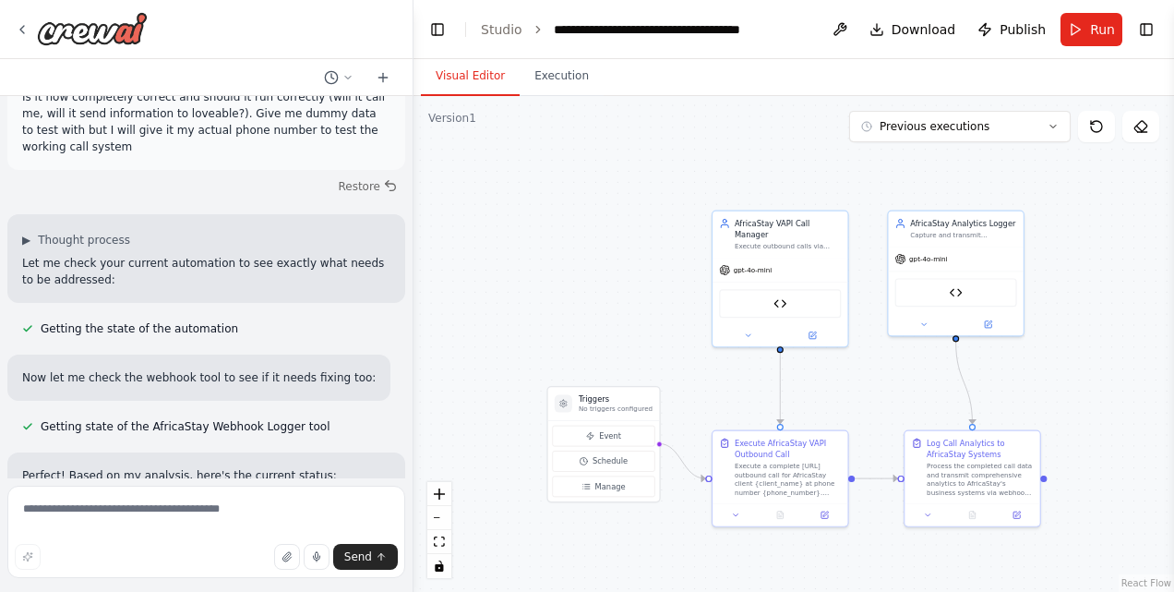
scroll to position [12376, 0]
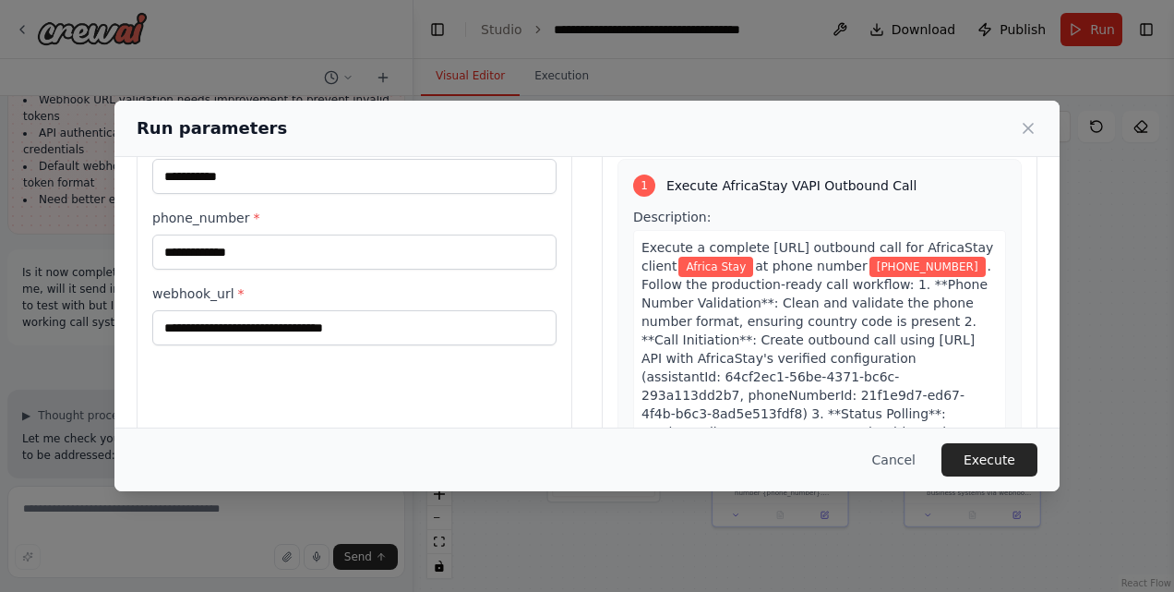
scroll to position [103, 0]
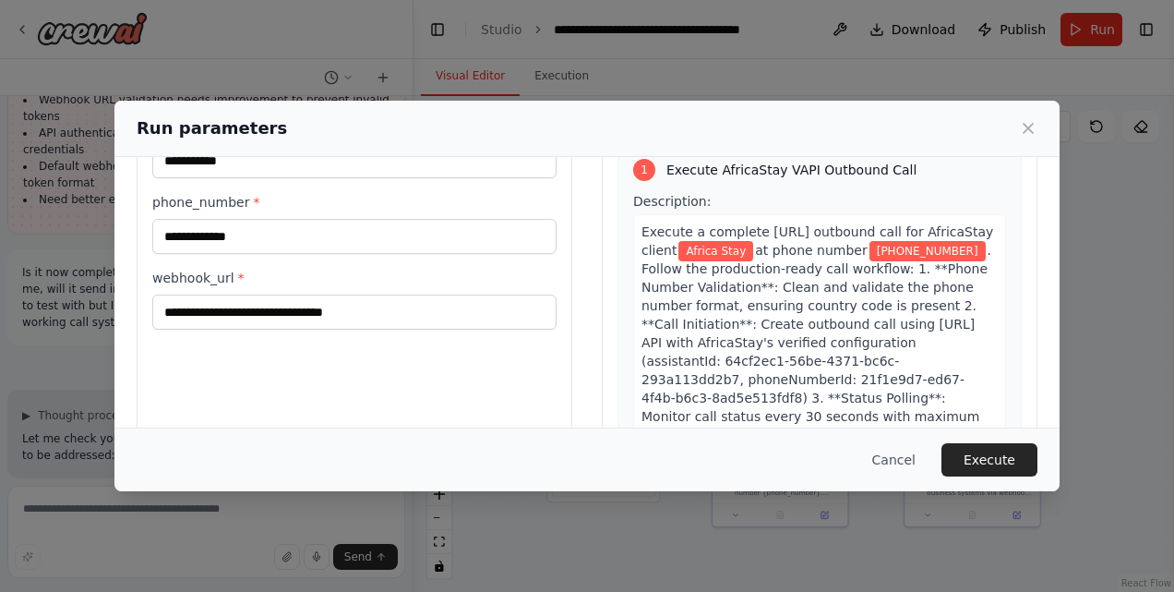
click at [36, 251] on div "**********" at bounding box center [587, 296] width 1174 height 592
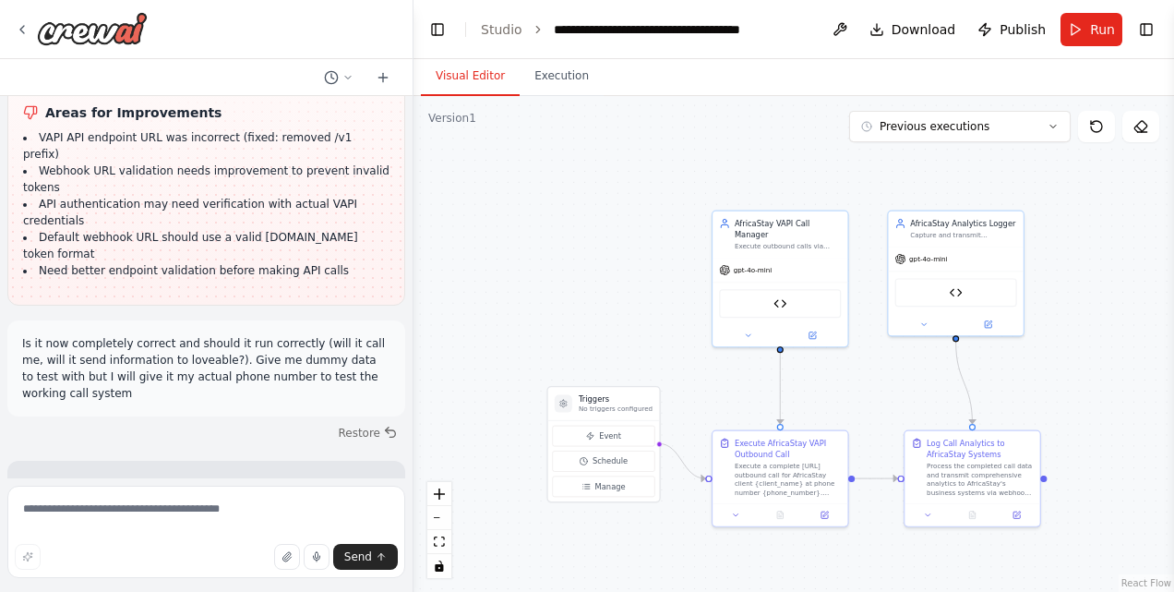
scroll to position [12044, 0]
drag, startPoint x: 150, startPoint y: 288, endPoint x: 161, endPoint y: 301, distance: 17.0
copy code "[URL][DOMAIN_NAME]"
click at [1072, 26] on button "Run" at bounding box center [1091, 29] width 62 height 33
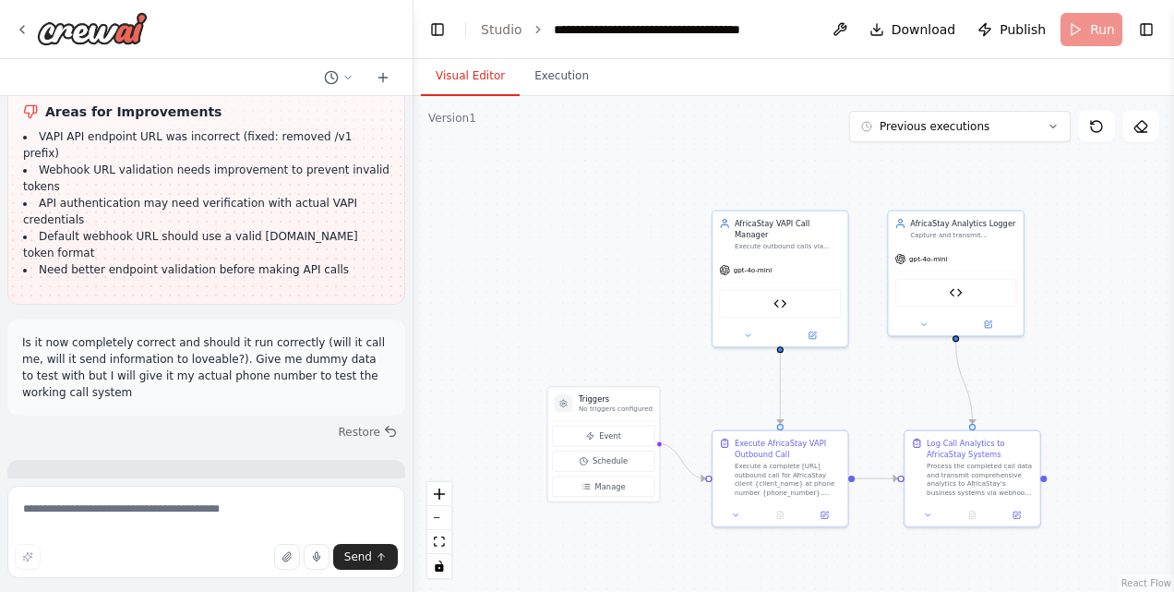
scroll to position [12228, 0]
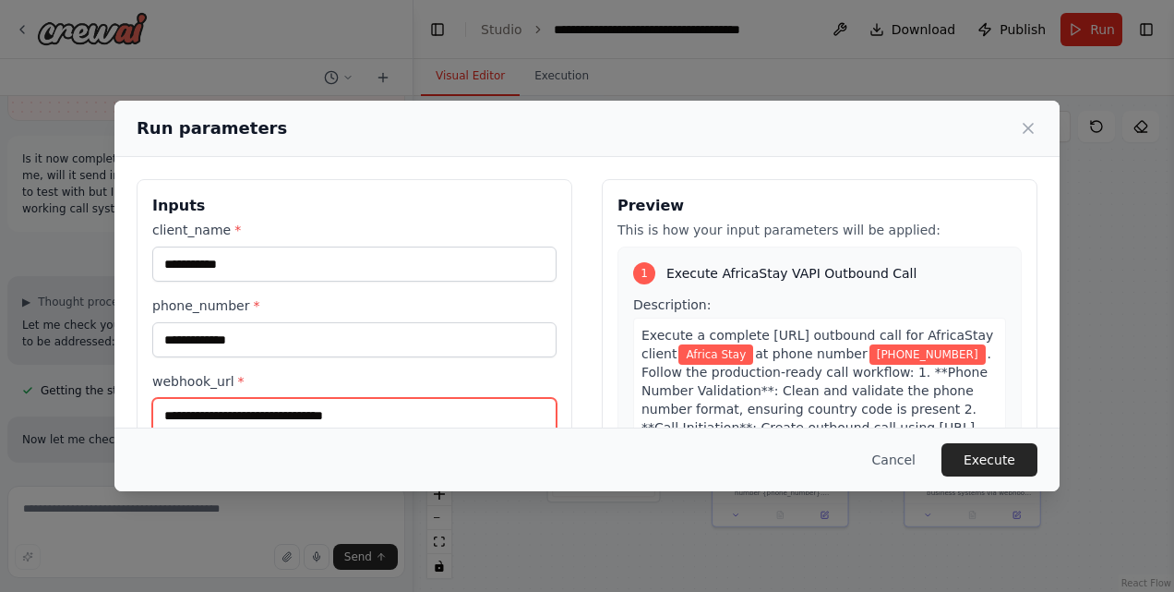
drag, startPoint x: 437, startPoint y: 402, endPoint x: 86, endPoint y: 341, distance: 356.0
click at [86, 341] on div "**********" at bounding box center [587, 296] width 1174 height 592
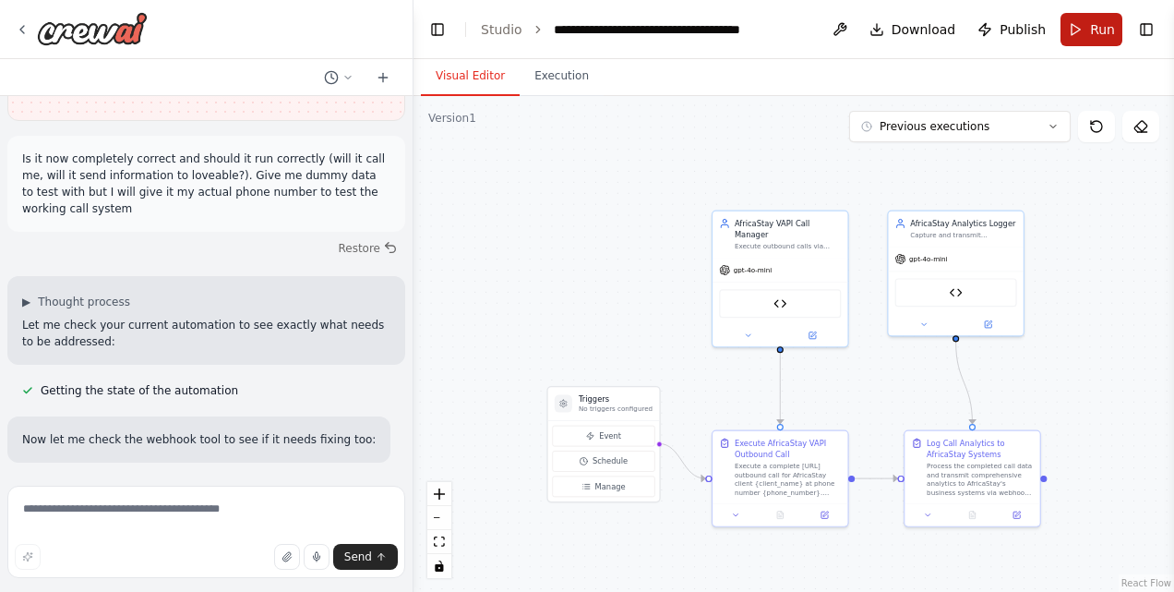
click at [1098, 28] on span "Run" at bounding box center [1102, 29] width 25 height 18
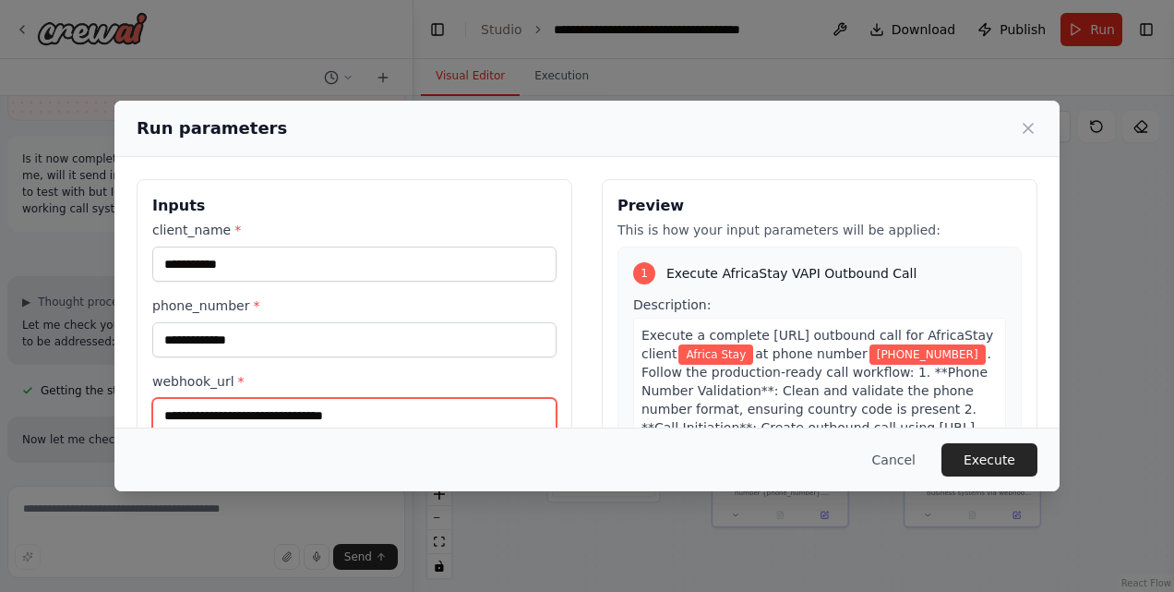
drag, startPoint x: 371, startPoint y: 405, endPoint x: 120, endPoint y: 377, distance: 252.6
click at [120, 377] on div "**********" at bounding box center [586, 398] width 945 height 482
paste input "**********"
type input "**********"
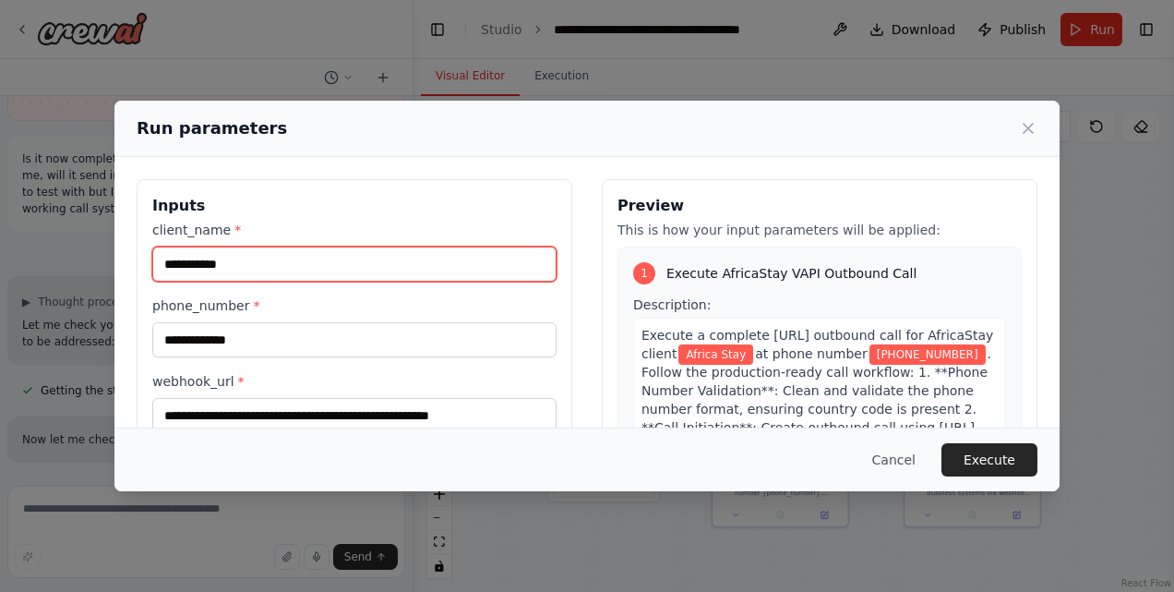
click at [199, 268] on input "**********" at bounding box center [354, 263] width 404 height 35
type input "**********"
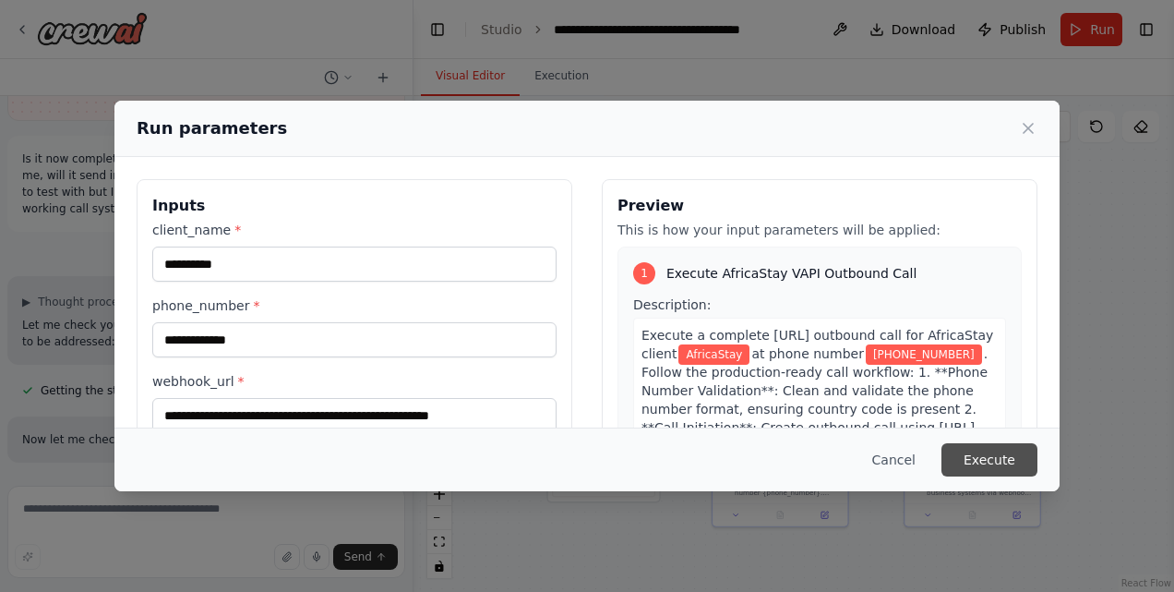
click at [980, 449] on button "Execute" at bounding box center [989, 459] width 96 height 33
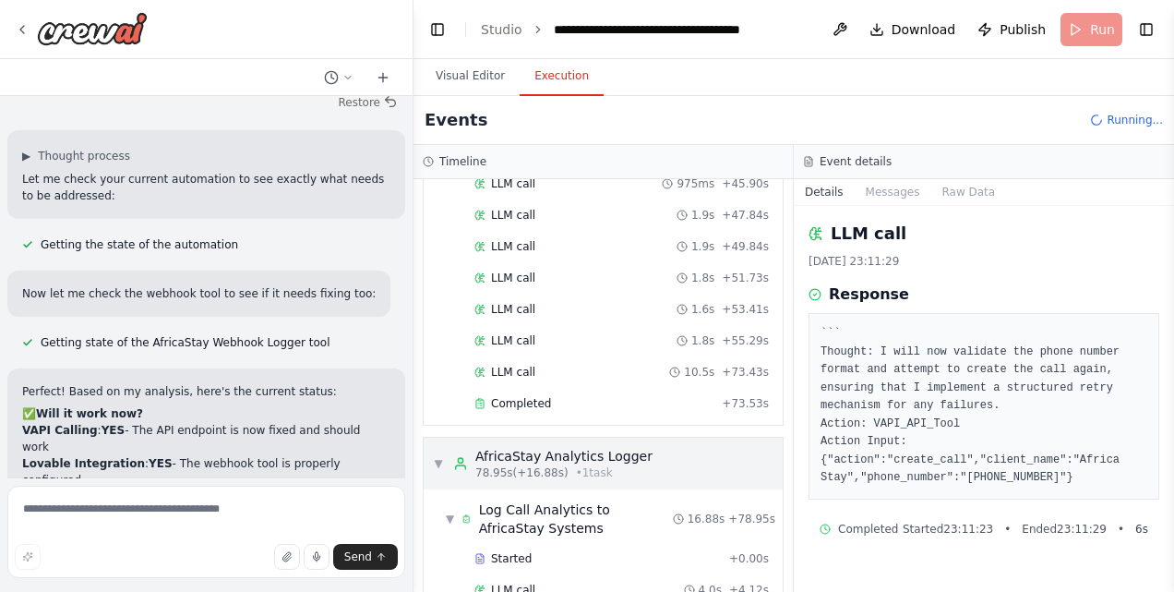
scroll to position [12376, 0]
click at [1074, 33] on button "Run" at bounding box center [1091, 29] width 62 height 33
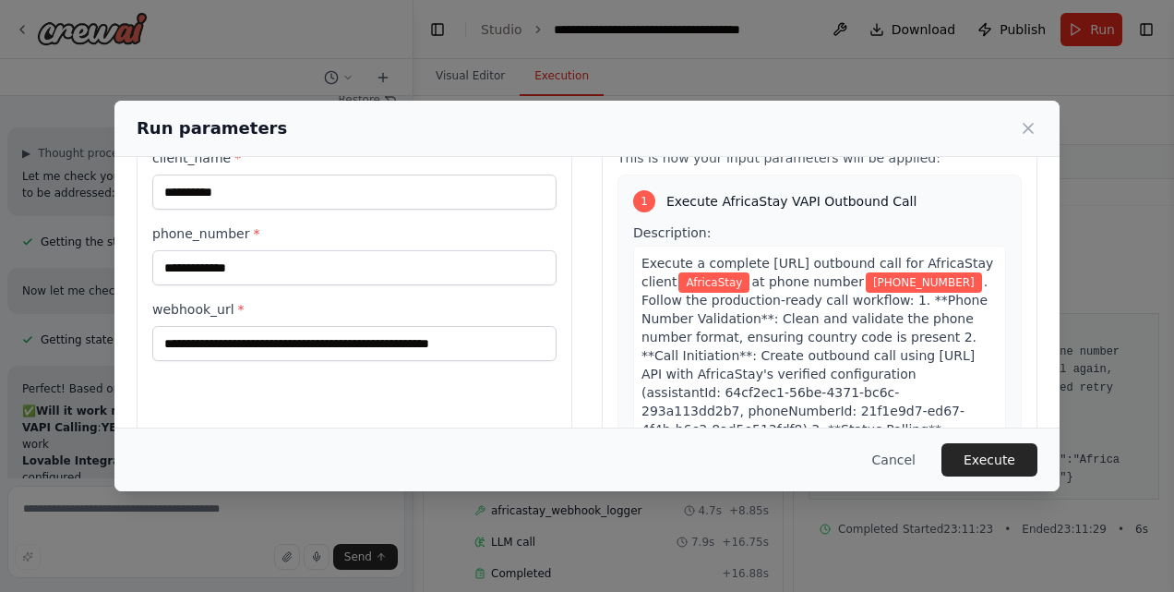
scroll to position [73, 0]
click at [968, 465] on button "Execute" at bounding box center [989, 459] width 96 height 33
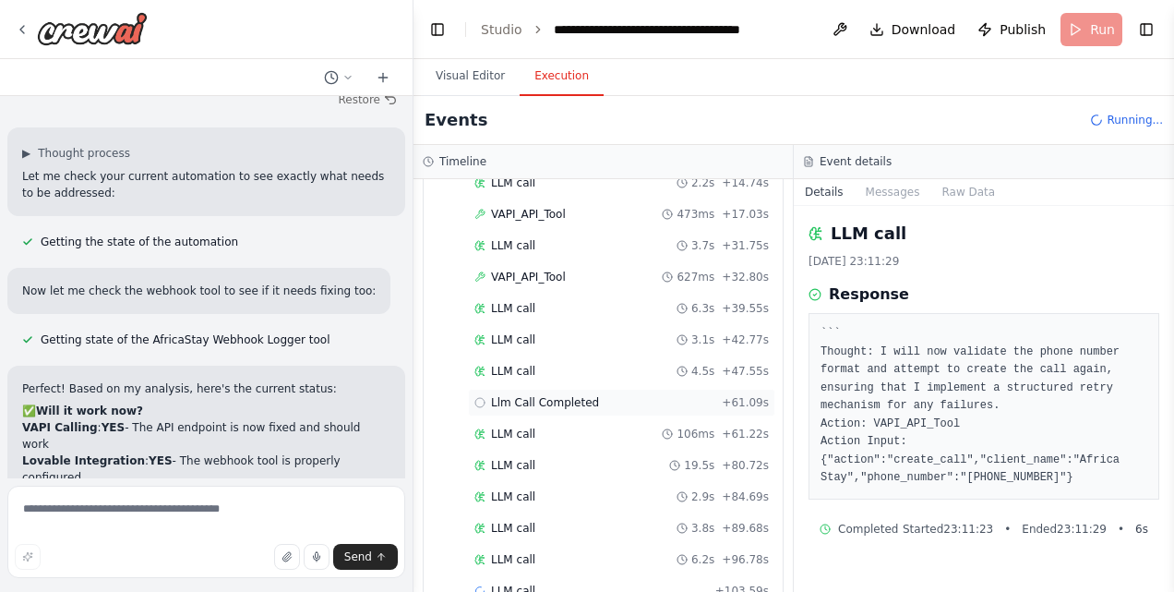
scroll to position [171, 0]
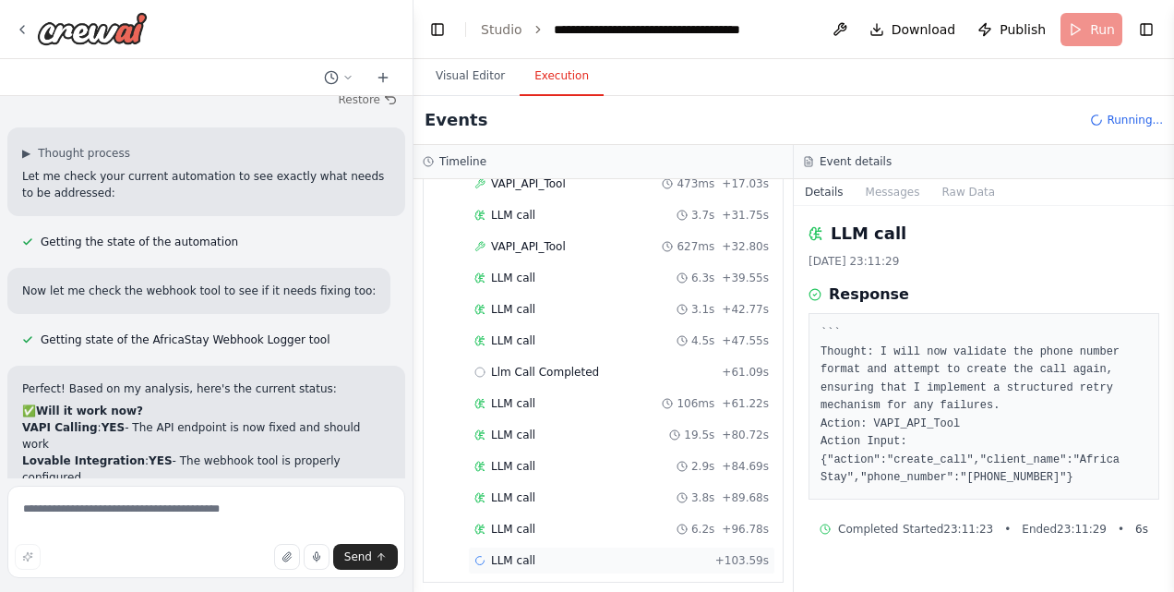
click at [529, 553] on span "LLM call" at bounding box center [513, 560] width 44 height 15
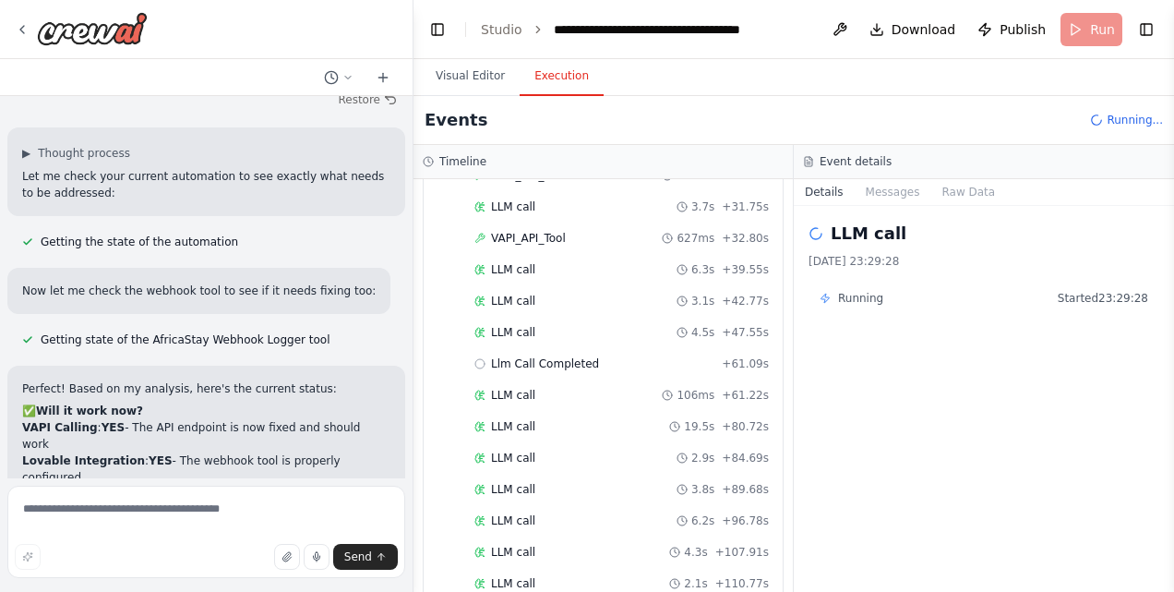
scroll to position [602, 0]
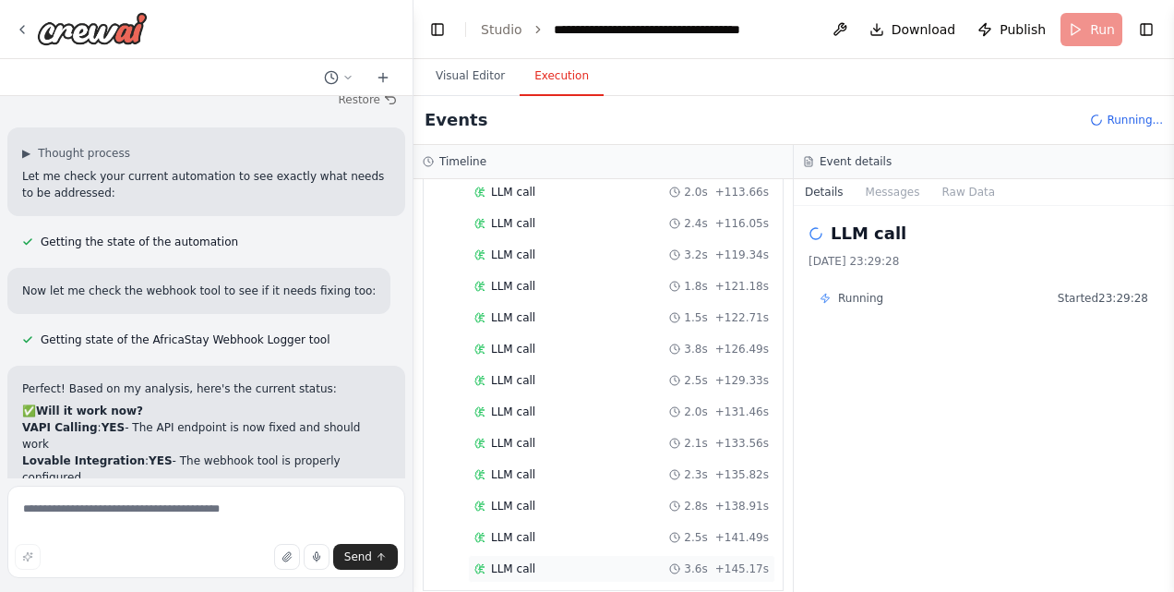
click at [605, 555] on div "LLM call 3.6s + 145.17s" at bounding box center [621, 569] width 307 height 28
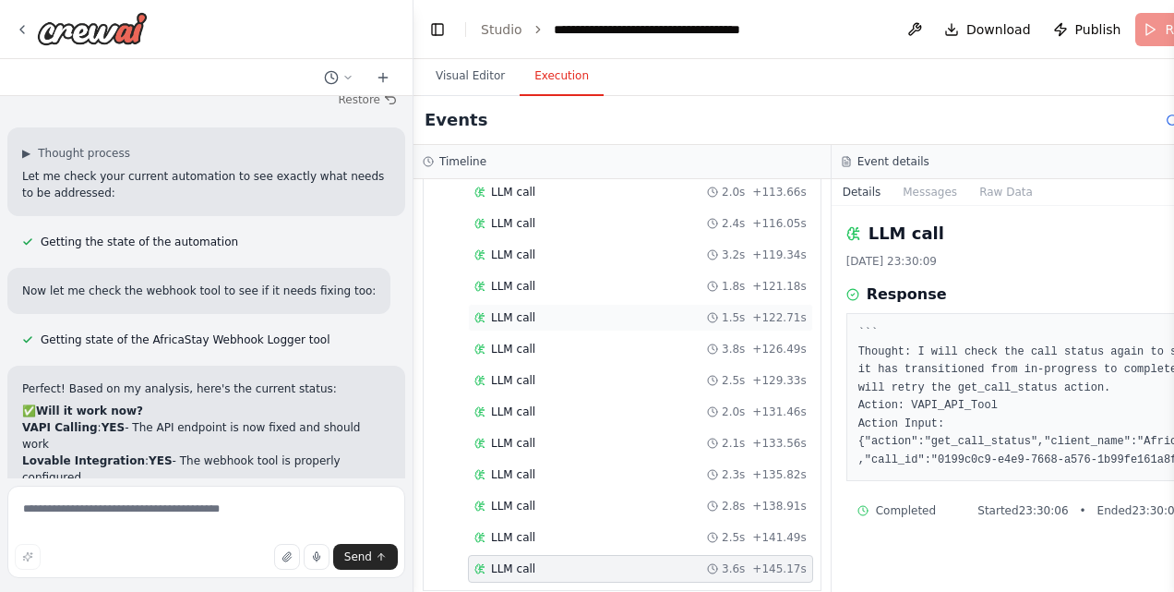
scroll to position [224, 0]
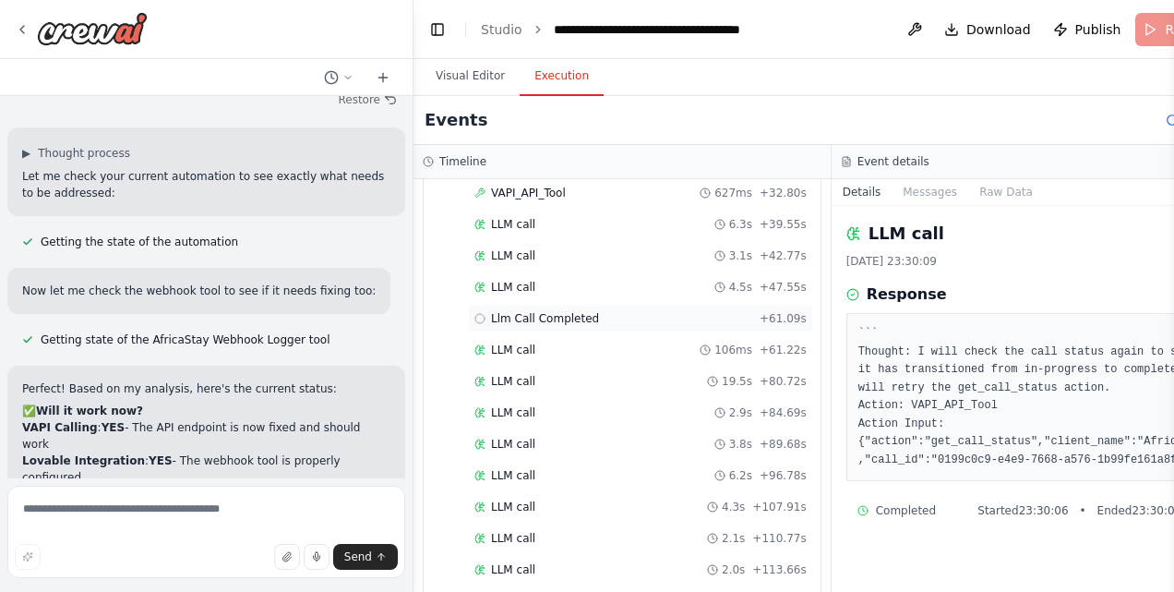
click at [686, 311] on div "Llm Call Completed + 61.09s" at bounding box center [640, 318] width 332 height 15
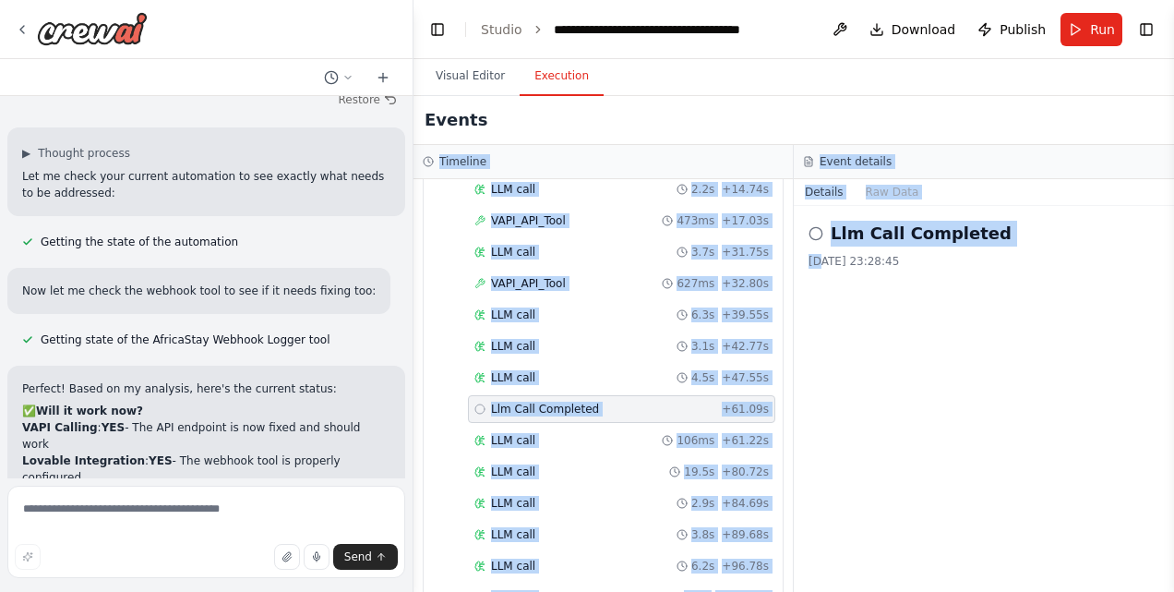
scroll to position [0, 0]
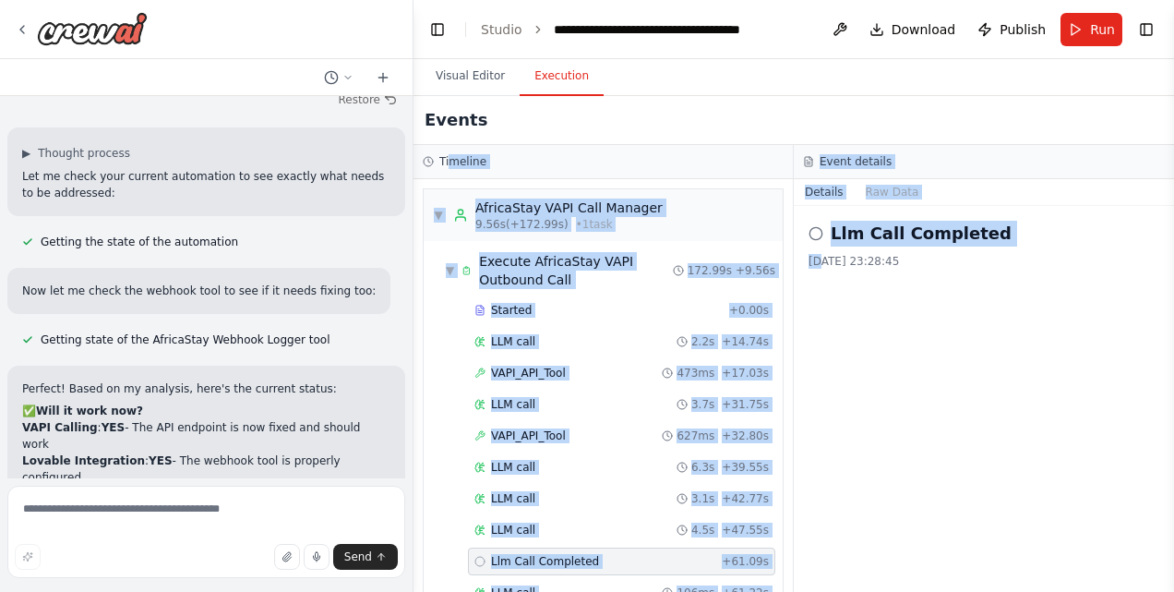
drag, startPoint x: 786, startPoint y: 548, endPoint x: 448, endPoint y: 157, distance: 517.5
click at [448, 157] on div "Timeline ▼ AfricaStay [GEOGRAPHIC_DATA] Call Manager 9.56s (+172.99s) • 1 task …" at bounding box center [793, 368] width 760 height 447
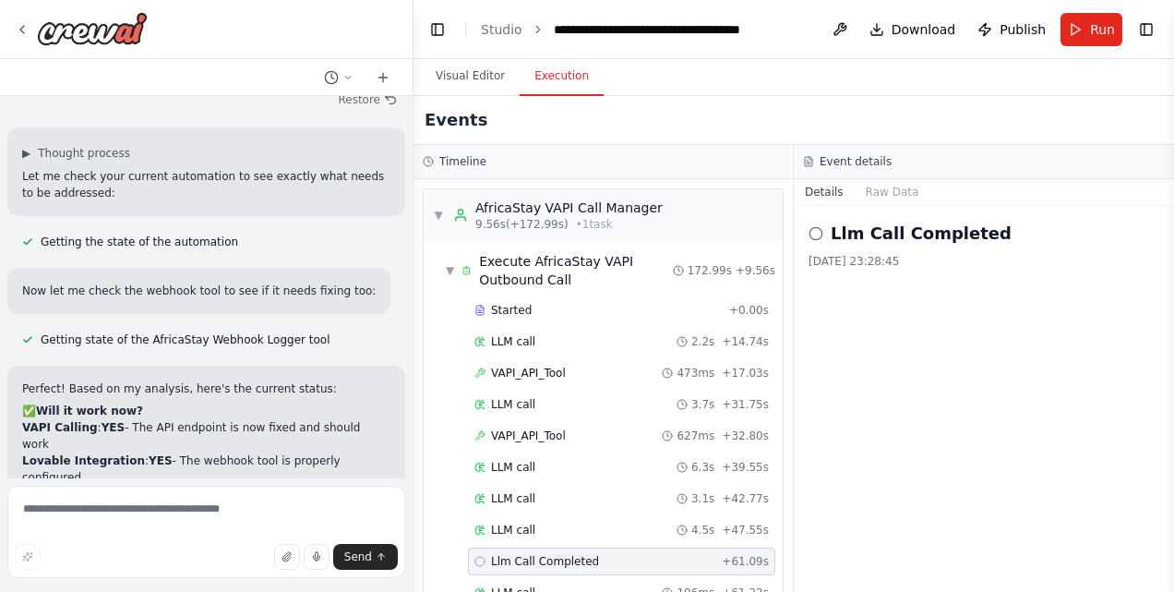
drag, startPoint x: 448, startPoint y: 157, endPoint x: 645, endPoint y: 116, distance: 201.6
click at [645, 116] on div "Events" at bounding box center [793, 120] width 760 height 49
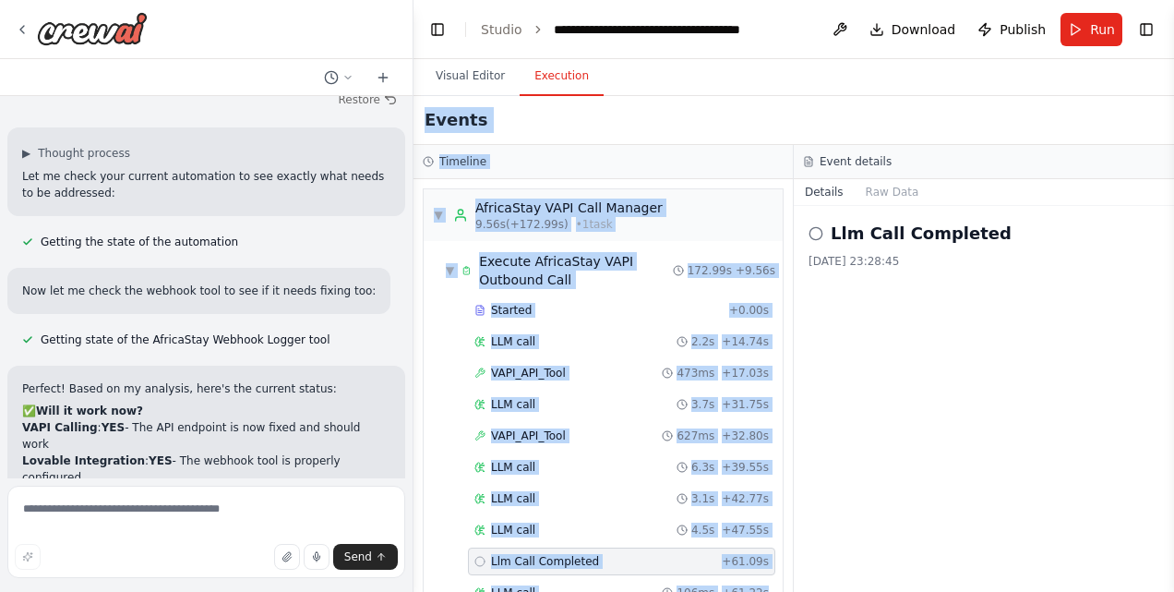
drag, startPoint x: 423, startPoint y: 122, endPoint x: 784, endPoint y: 583, distance: 586.4
click at [784, 583] on div "Events Timeline ▼ [GEOGRAPHIC_DATA] [GEOGRAPHIC_DATA] Call Manager 9.56s (+172.…" at bounding box center [793, 344] width 760 height 496
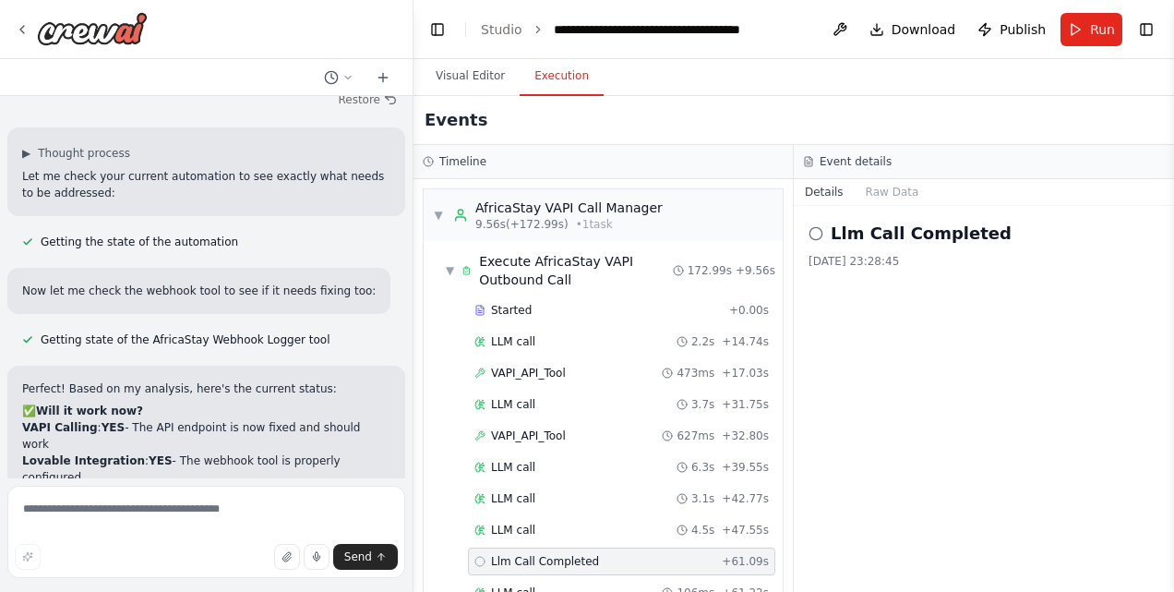
drag, startPoint x: 784, startPoint y: 583, endPoint x: 928, endPoint y: 476, distance: 178.7
click at [928, 476] on div "Llm Call Completed [DATE] 23:28:45" at bounding box center [984, 399] width 380 height 386
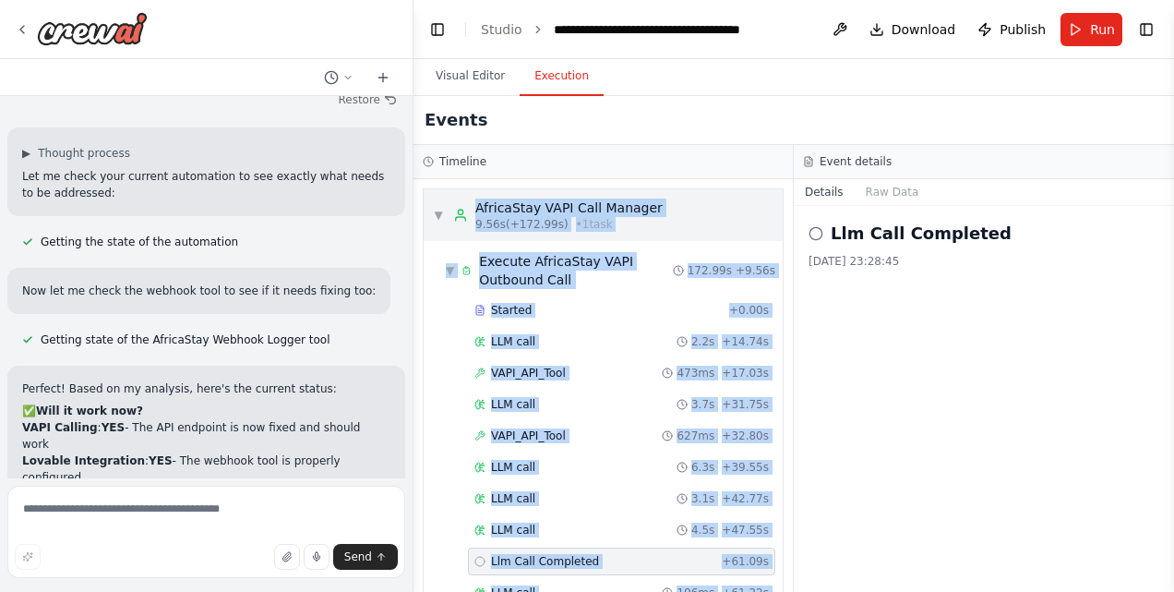
drag, startPoint x: 768, startPoint y: 555, endPoint x: 461, endPoint y: 210, distance: 460.9
click at [461, 210] on div "▼ AfricaStay [GEOGRAPHIC_DATA] Call Manager 9.56s (+172.99s) • 1 task ▼ Execute…" at bounding box center [602, 385] width 379 height 413
copy div "LoremiPsum DOLO Sita Consect 8.38a (+140.94e) • 8 sedd ▼ Eiusmod TemporInci UTL…"
